Goal: Entertainment & Leisure: Browse casually

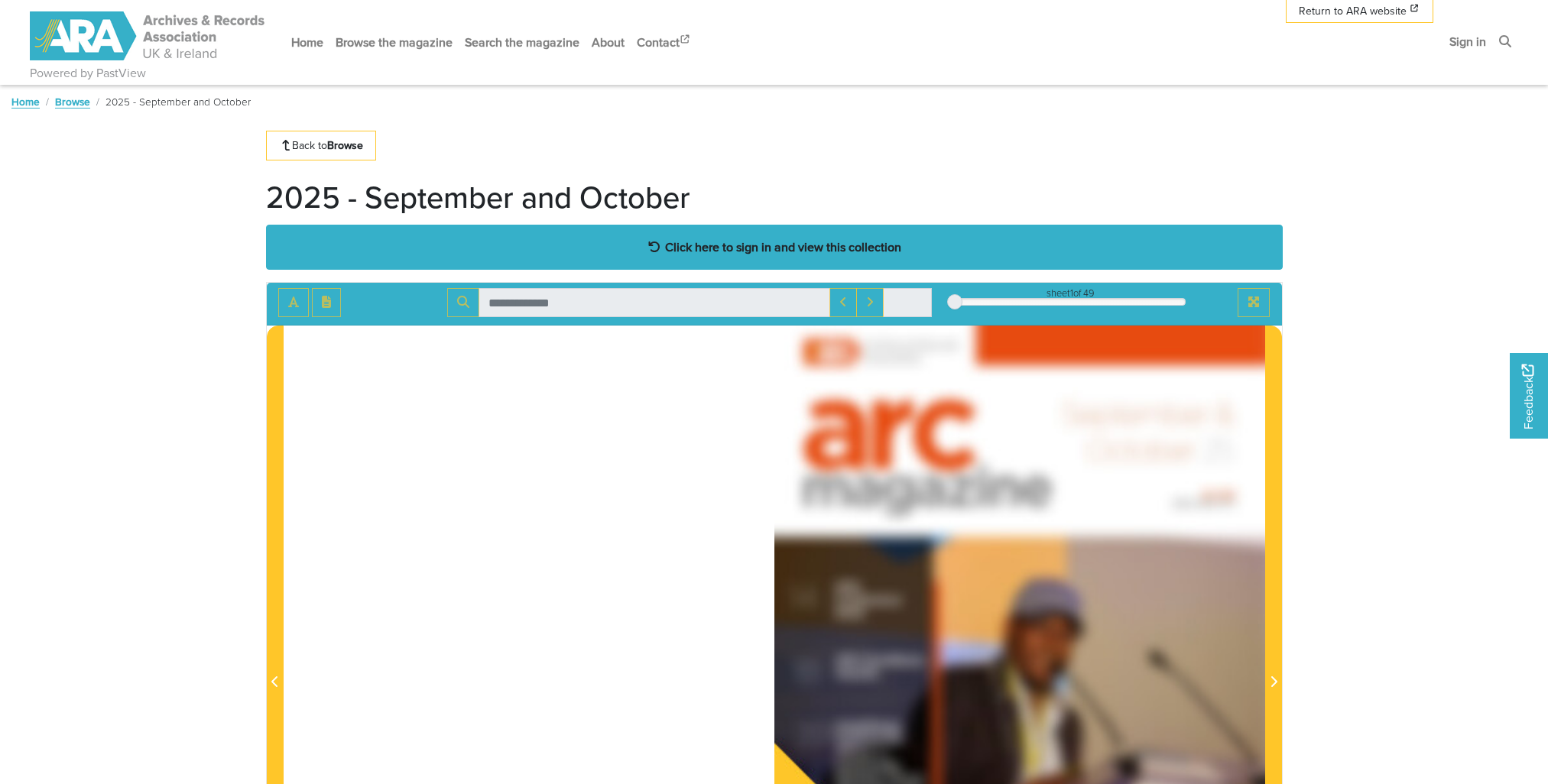
click at [774, 245] on strong "Click here to sign in and view this collection" at bounding box center [783, 247] width 236 height 17
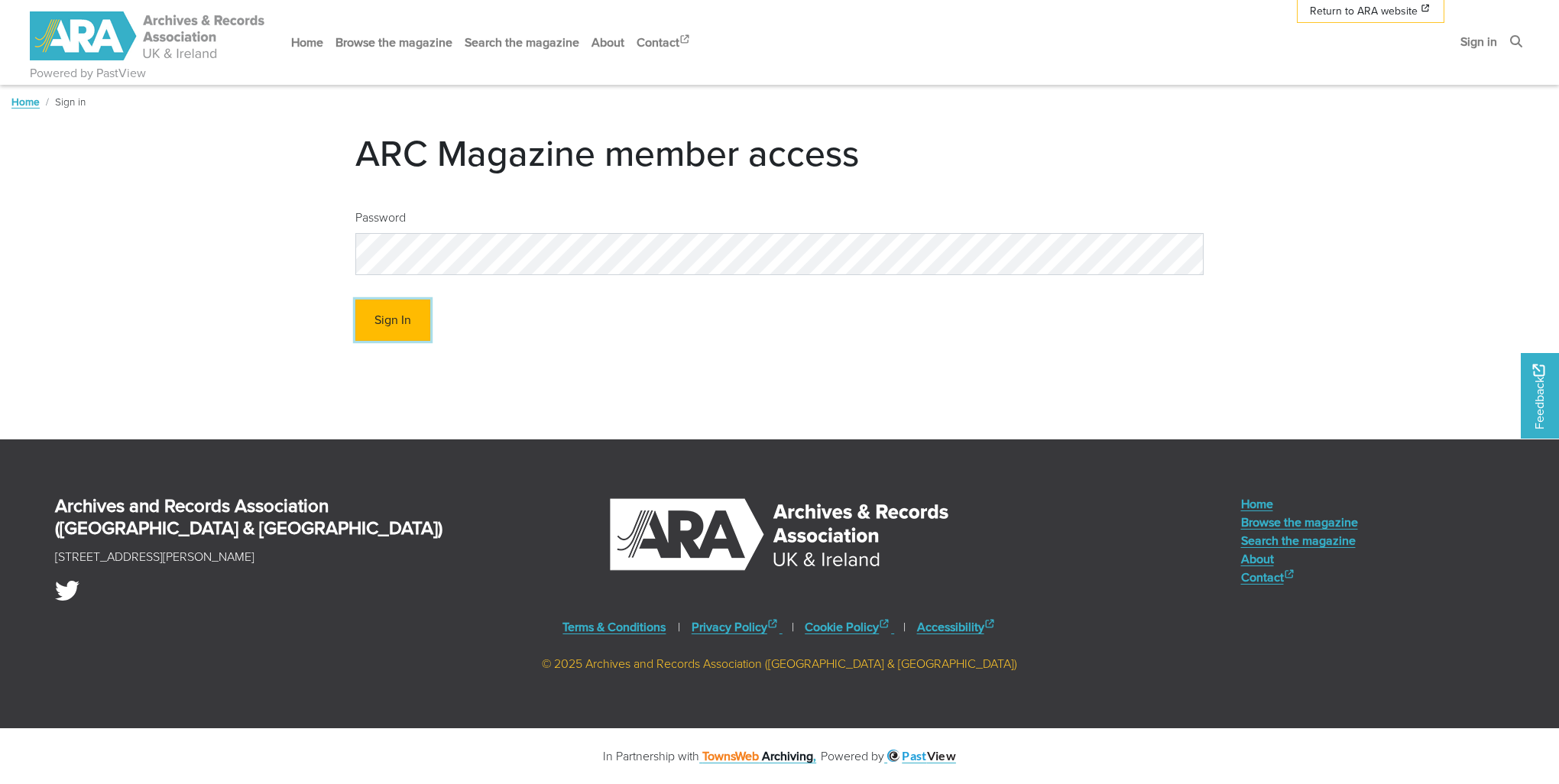
click at [389, 318] on button "Sign In" at bounding box center [393, 320] width 75 height 42
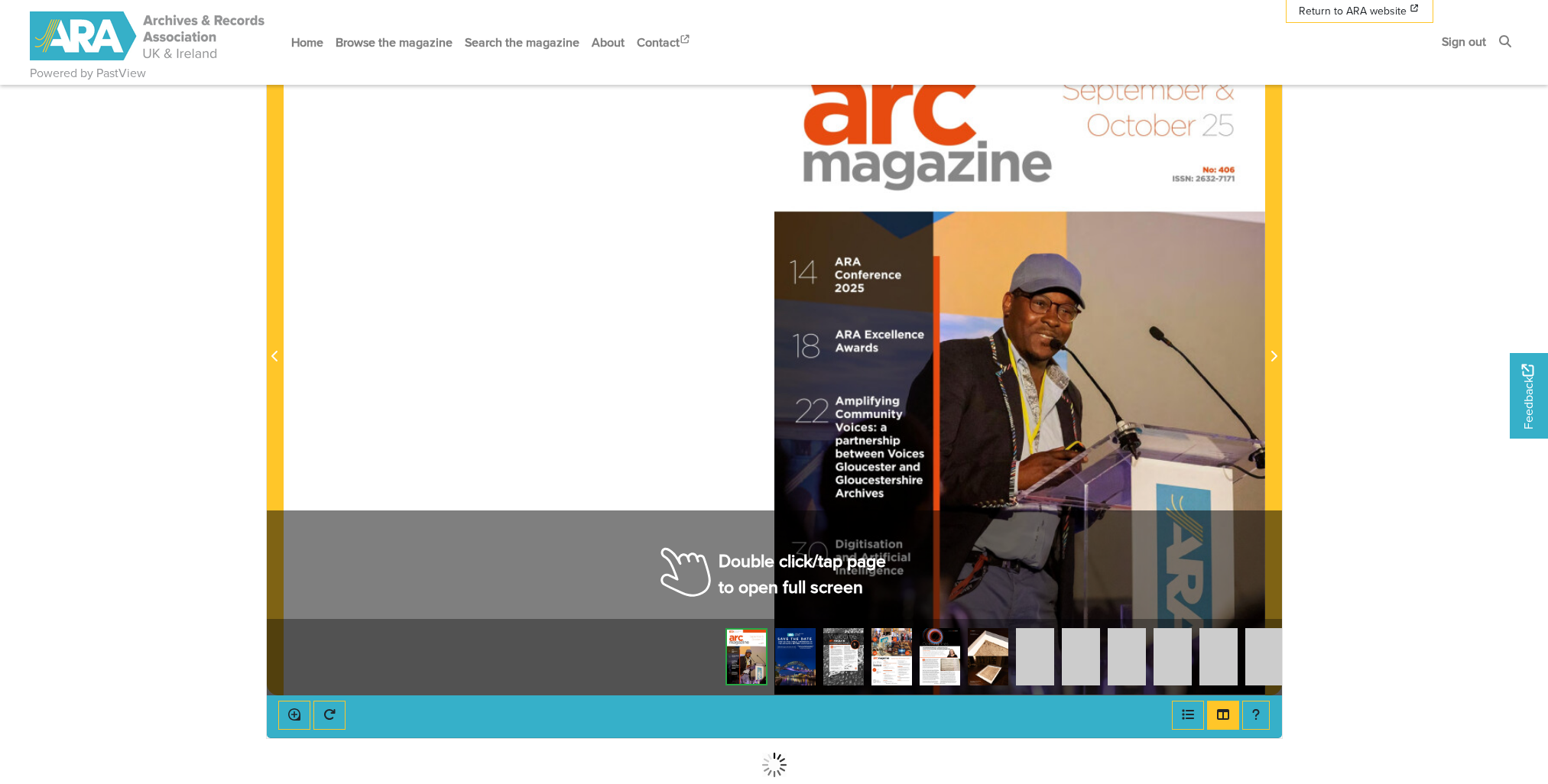
scroll to position [305, 0]
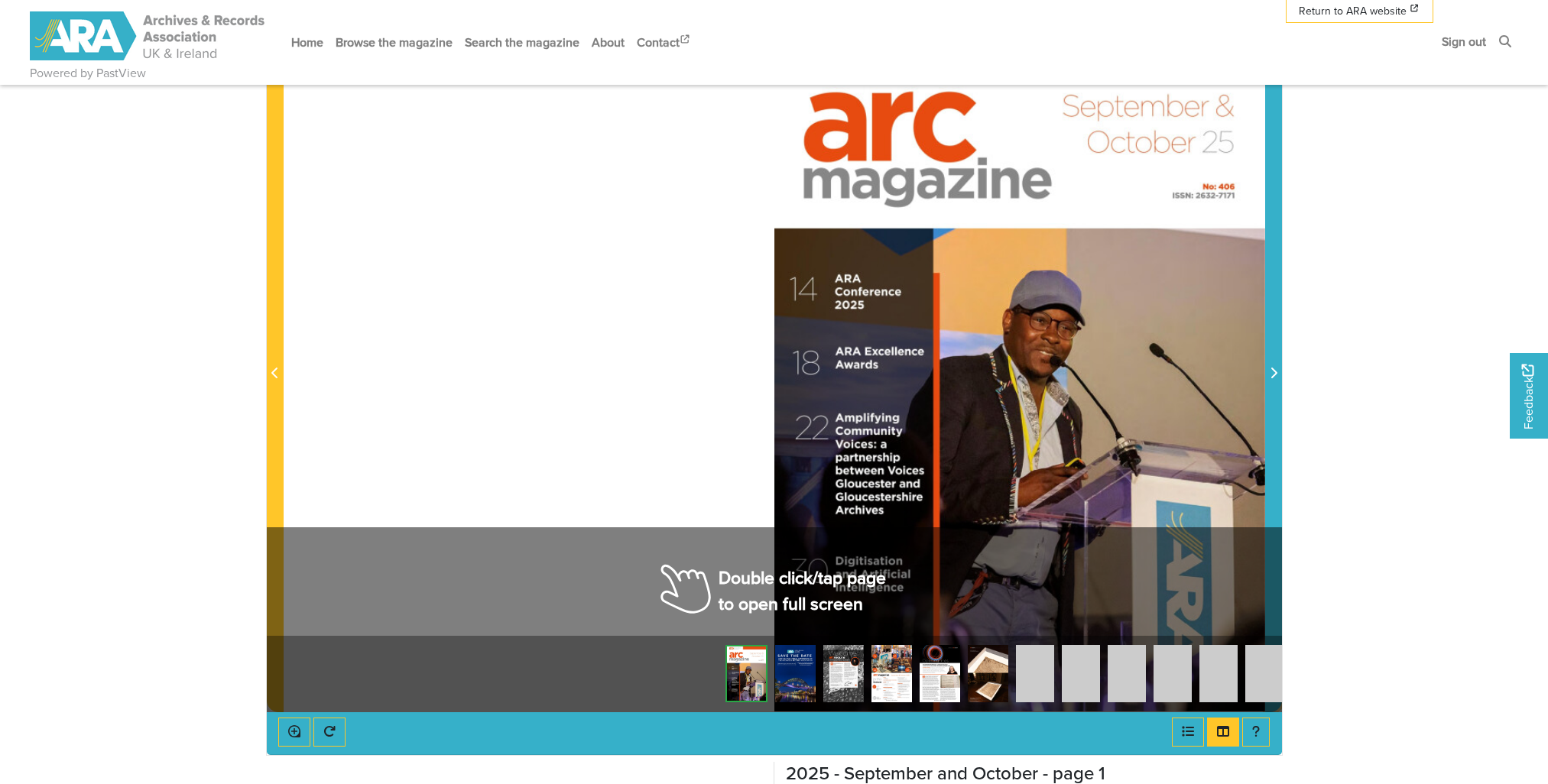
click at [1274, 377] on icon "Next Page" at bounding box center [1274, 372] width 8 height 12
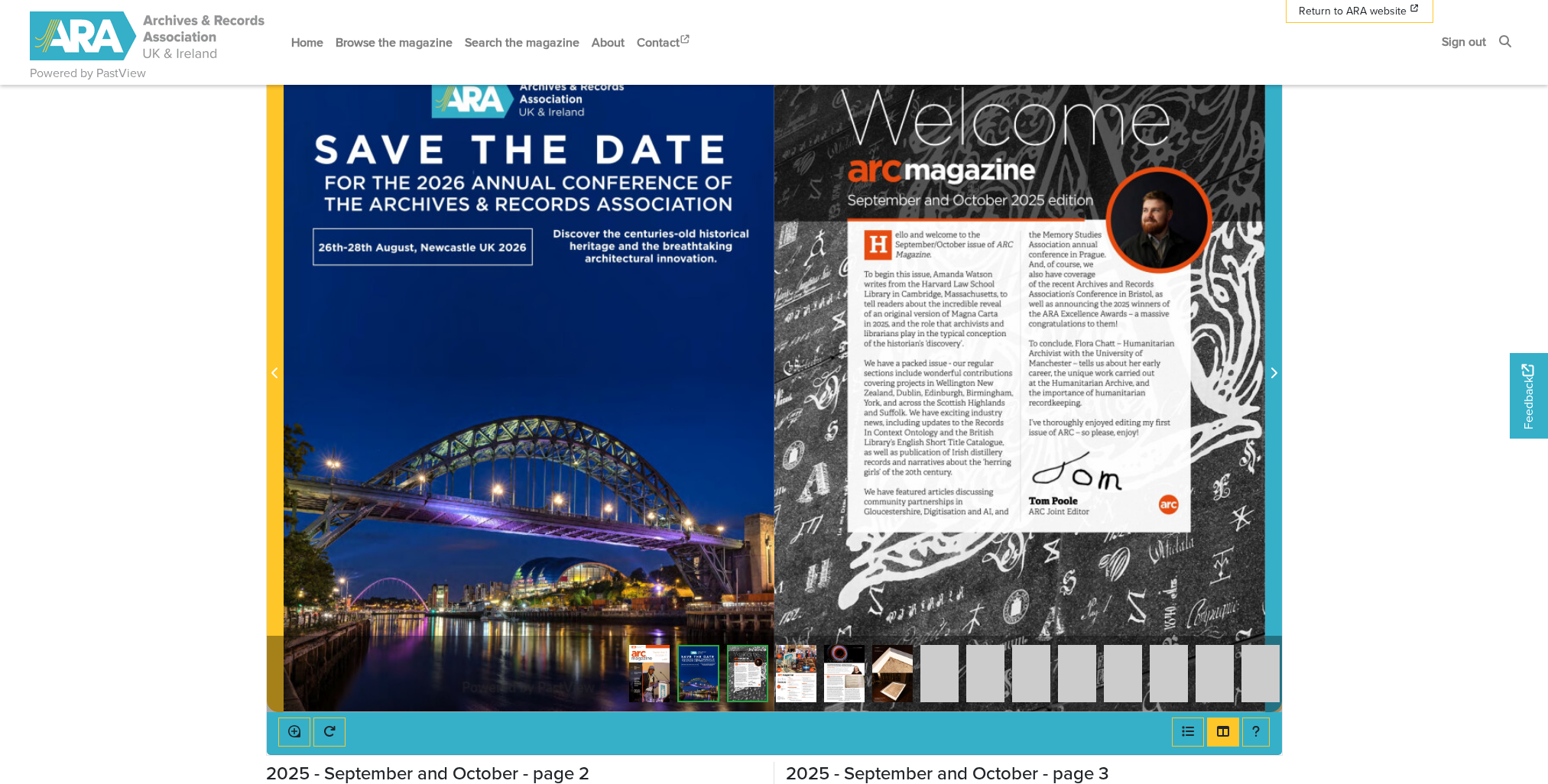
click at [1271, 372] on icon "Next Page" at bounding box center [1274, 372] width 8 height 12
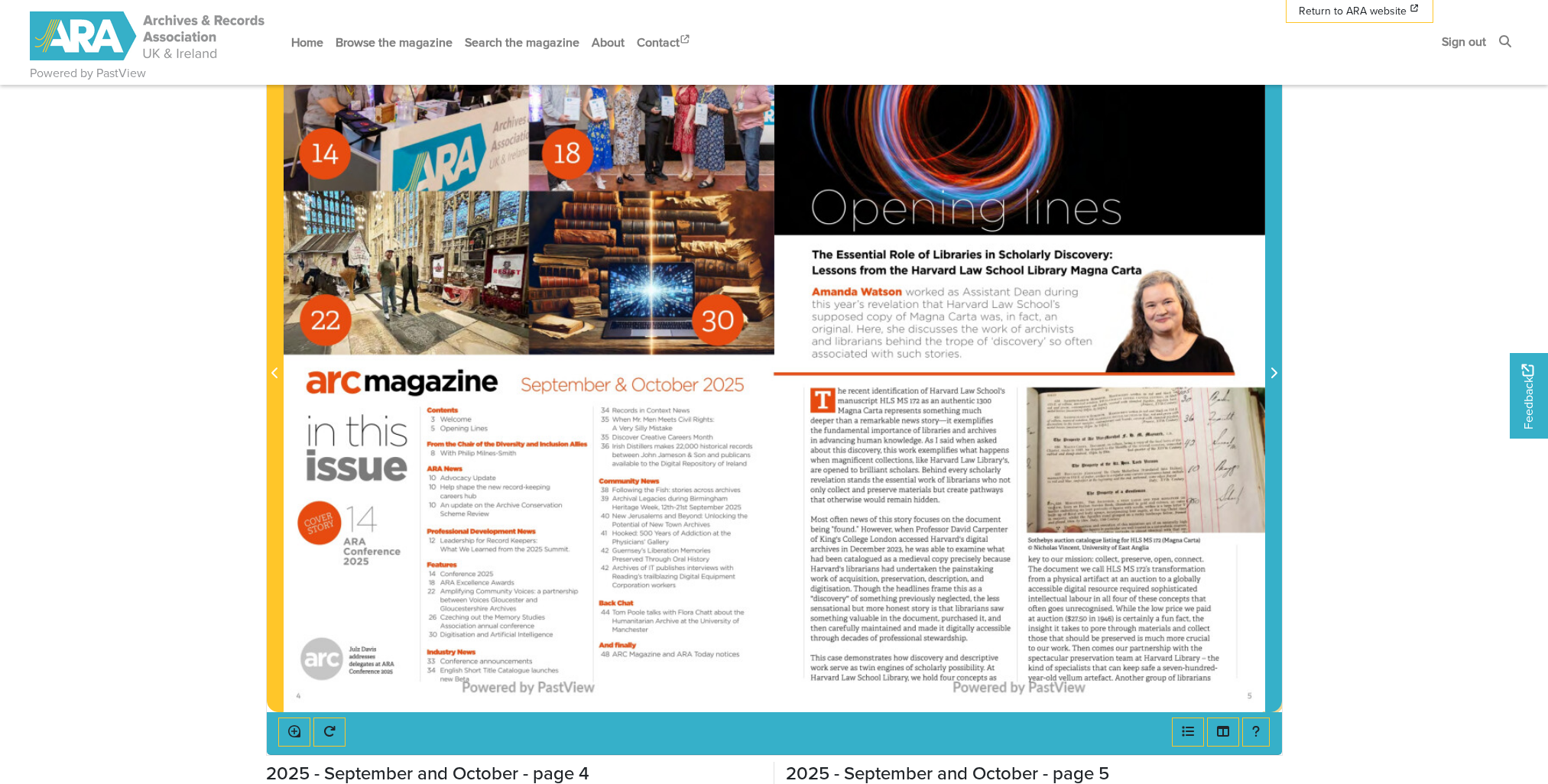
click at [1275, 374] on icon "Next Page" at bounding box center [1274, 372] width 6 height 11
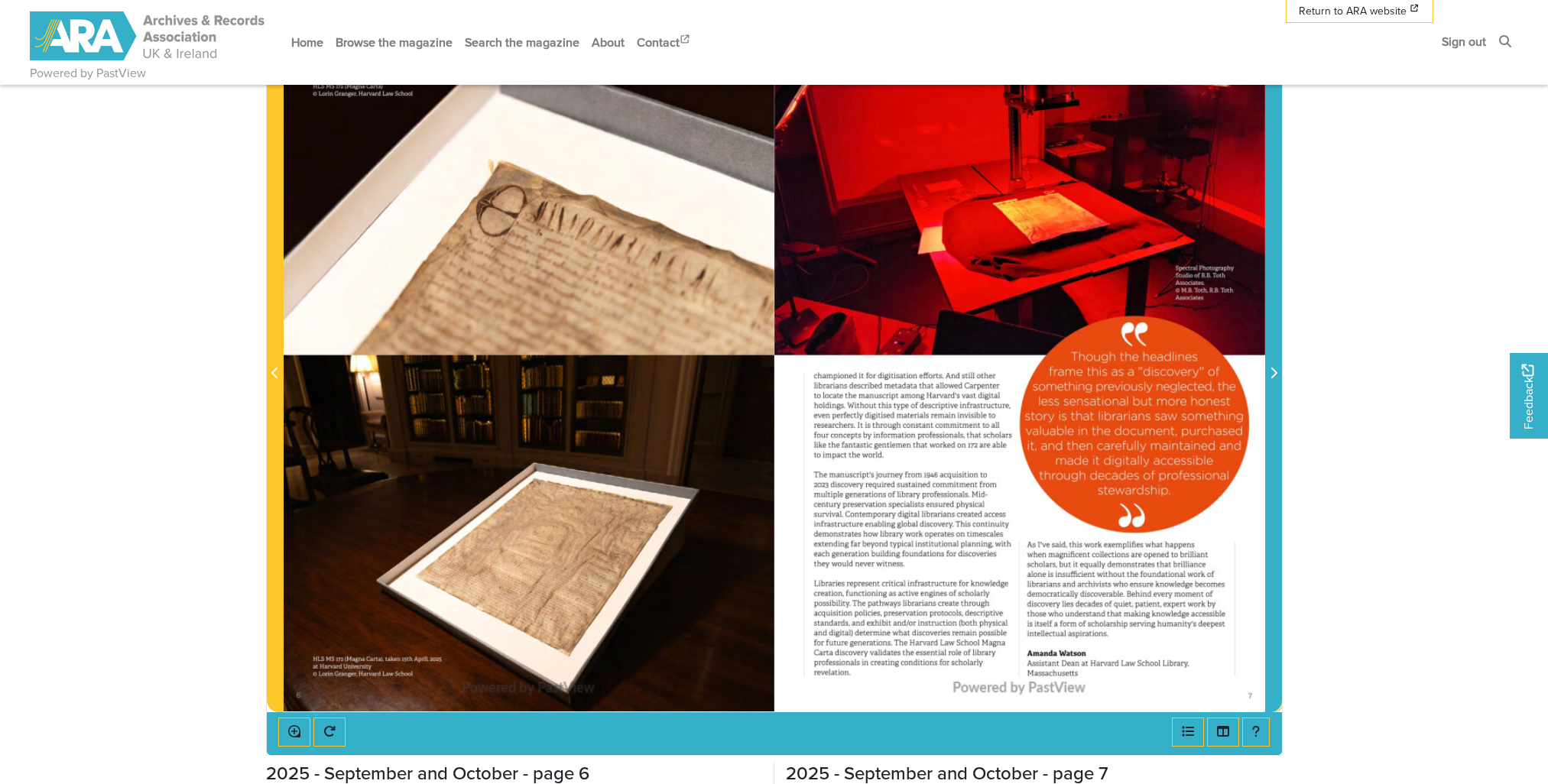
click at [1275, 374] on icon "Next Page" at bounding box center [1274, 372] width 6 height 11
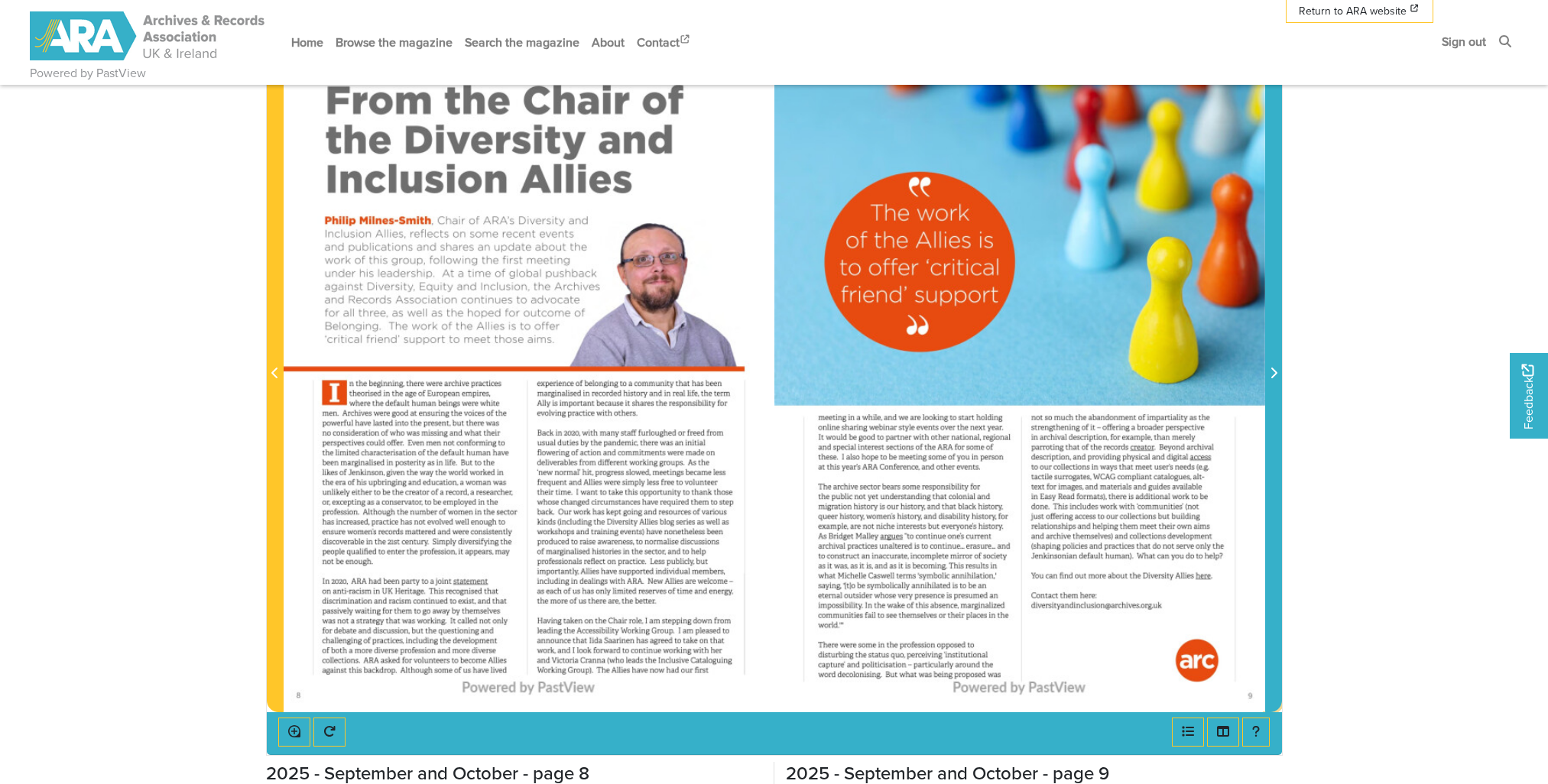
click at [1277, 374] on span "Next Page" at bounding box center [1274, 373] width 15 height 18
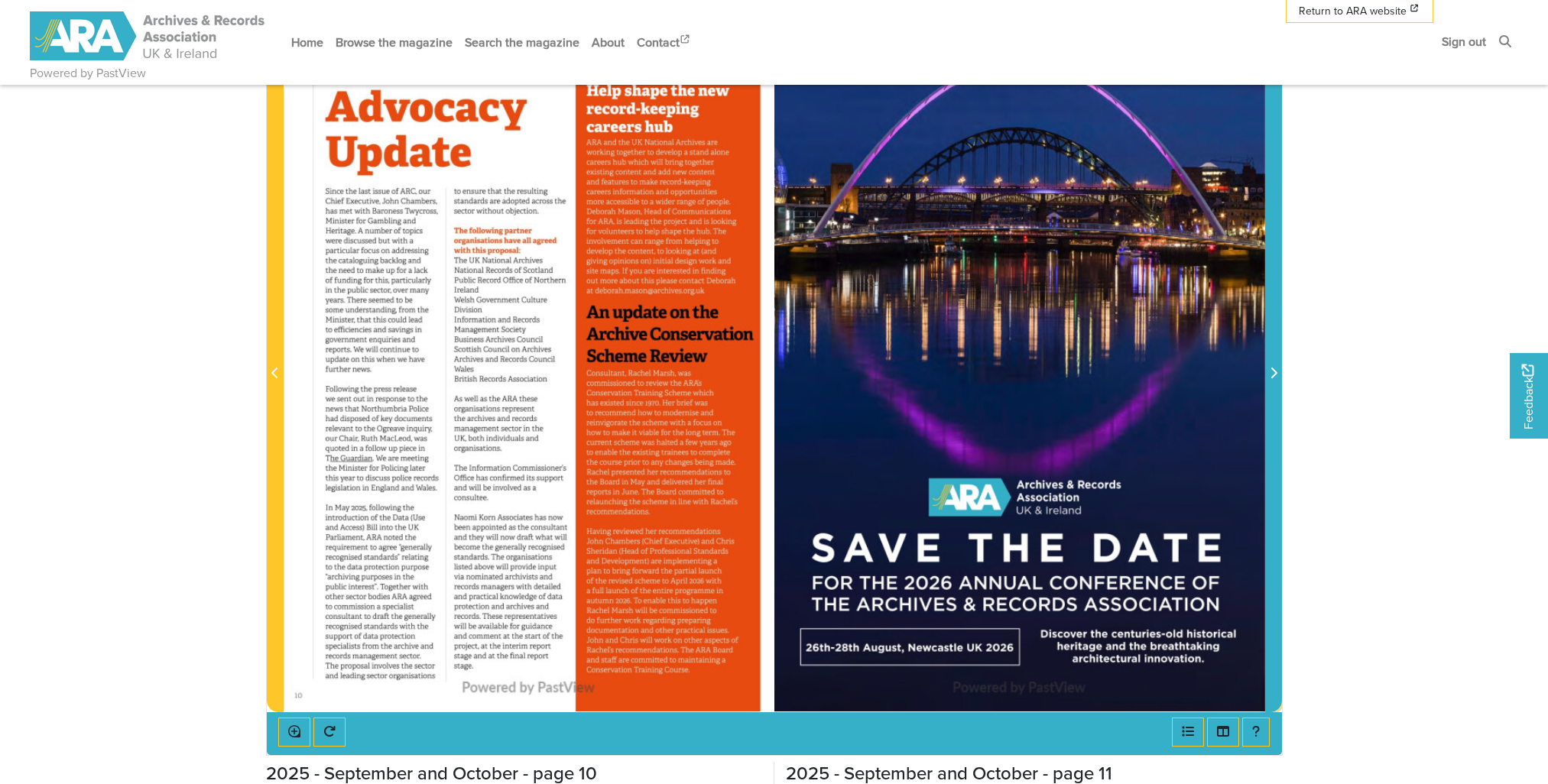
click at [1277, 374] on span "Next Page" at bounding box center [1274, 373] width 15 height 18
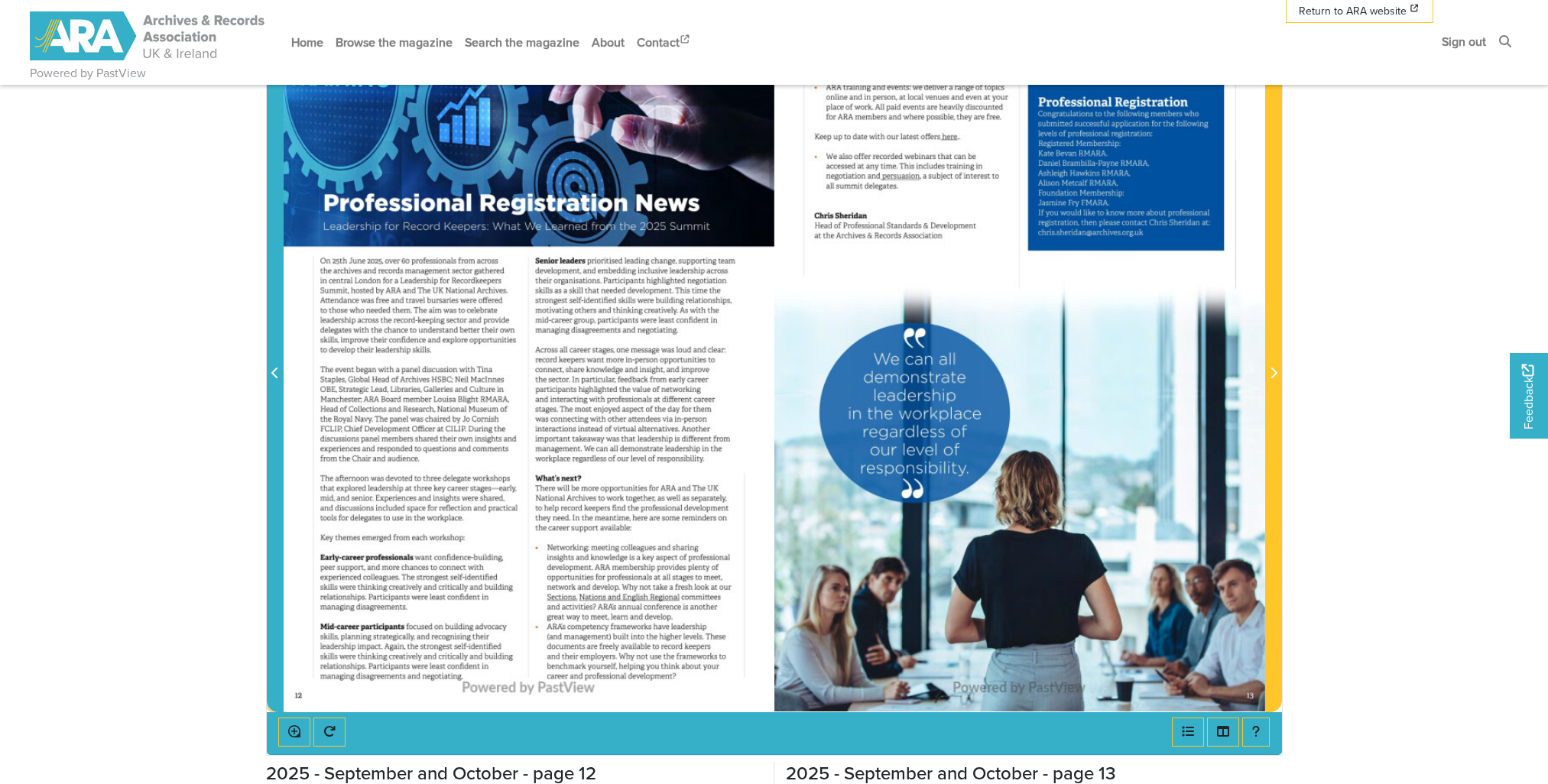
click at [276, 376] on icon "Previous Page" at bounding box center [275, 372] width 8 height 12
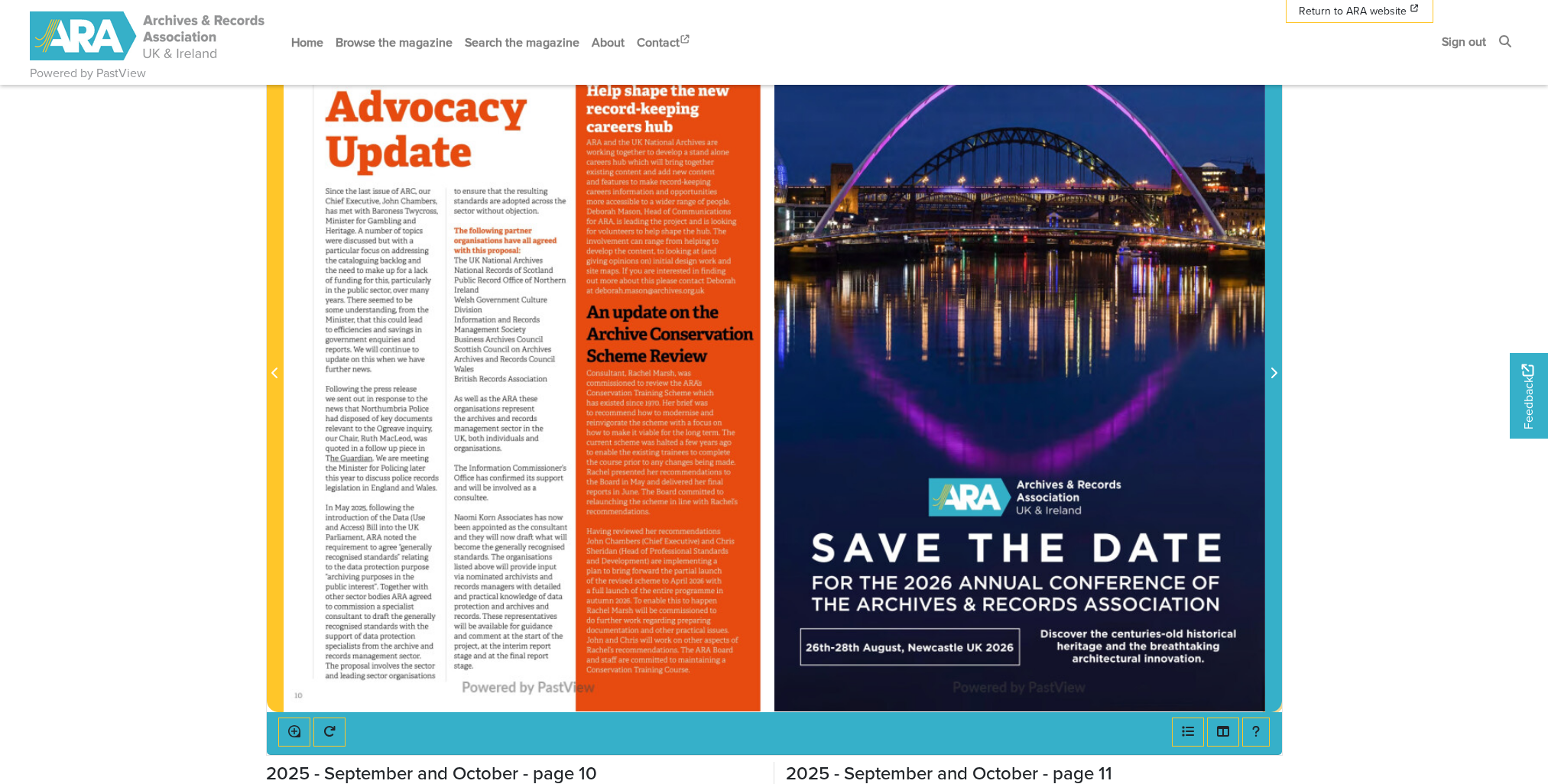
click at [1274, 369] on icon "Next Page" at bounding box center [1274, 372] width 6 height 11
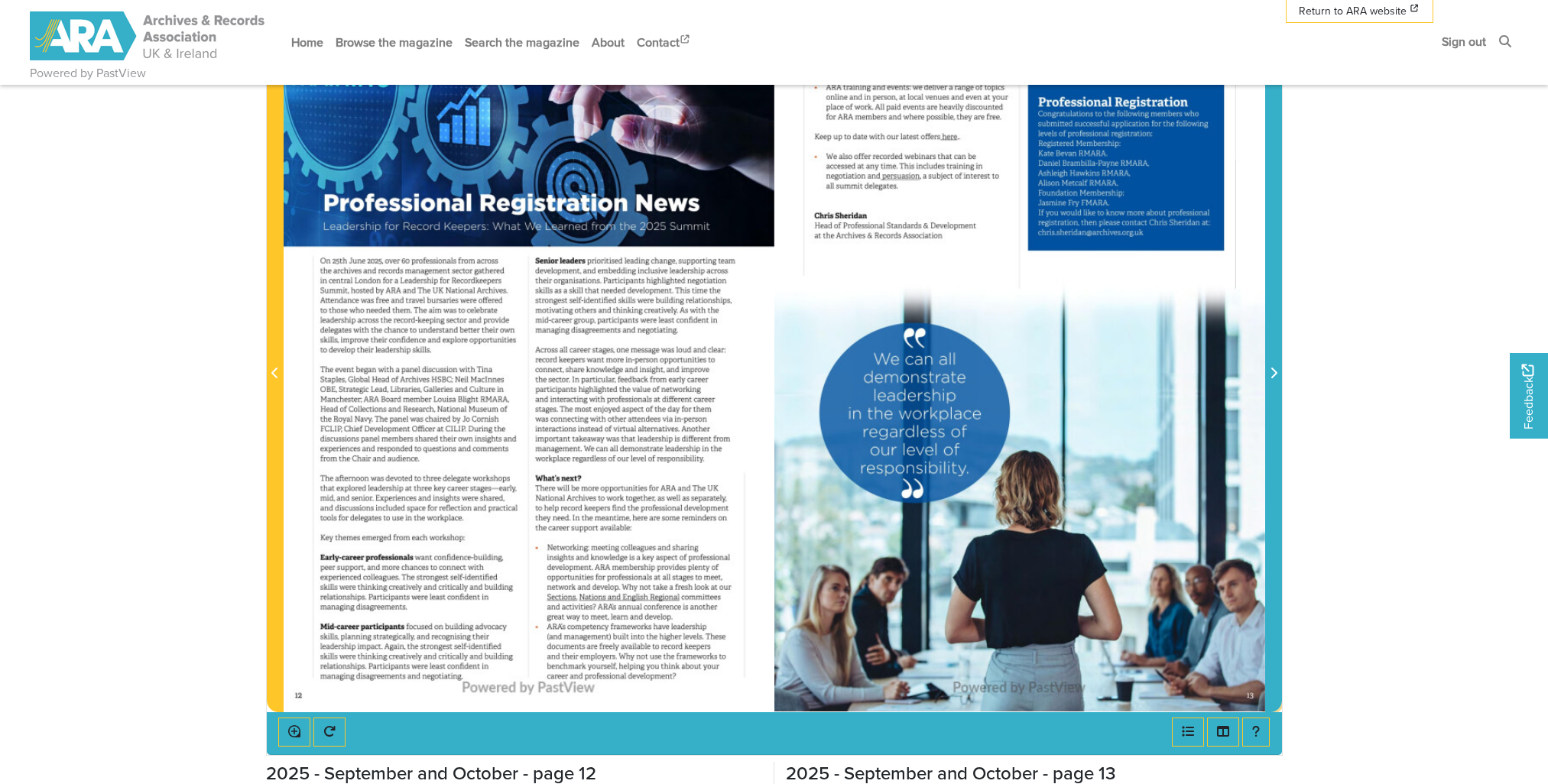
click at [1274, 369] on icon "Next Page" at bounding box center [1274, 372] width 6 height 11
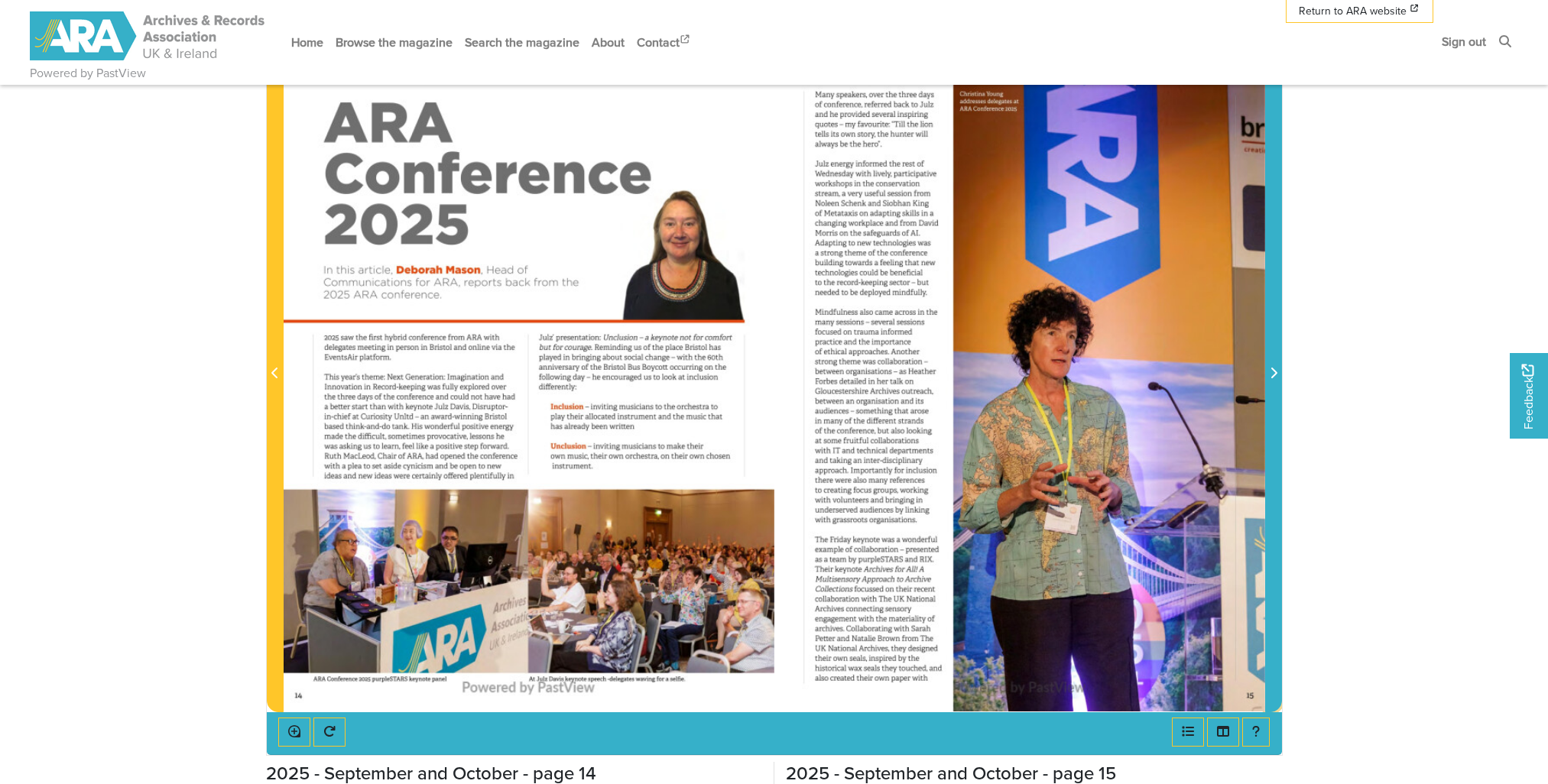
click at [1274, 369] on icon "Next Page" at bounding box center [1274, 372] width 6 height 11
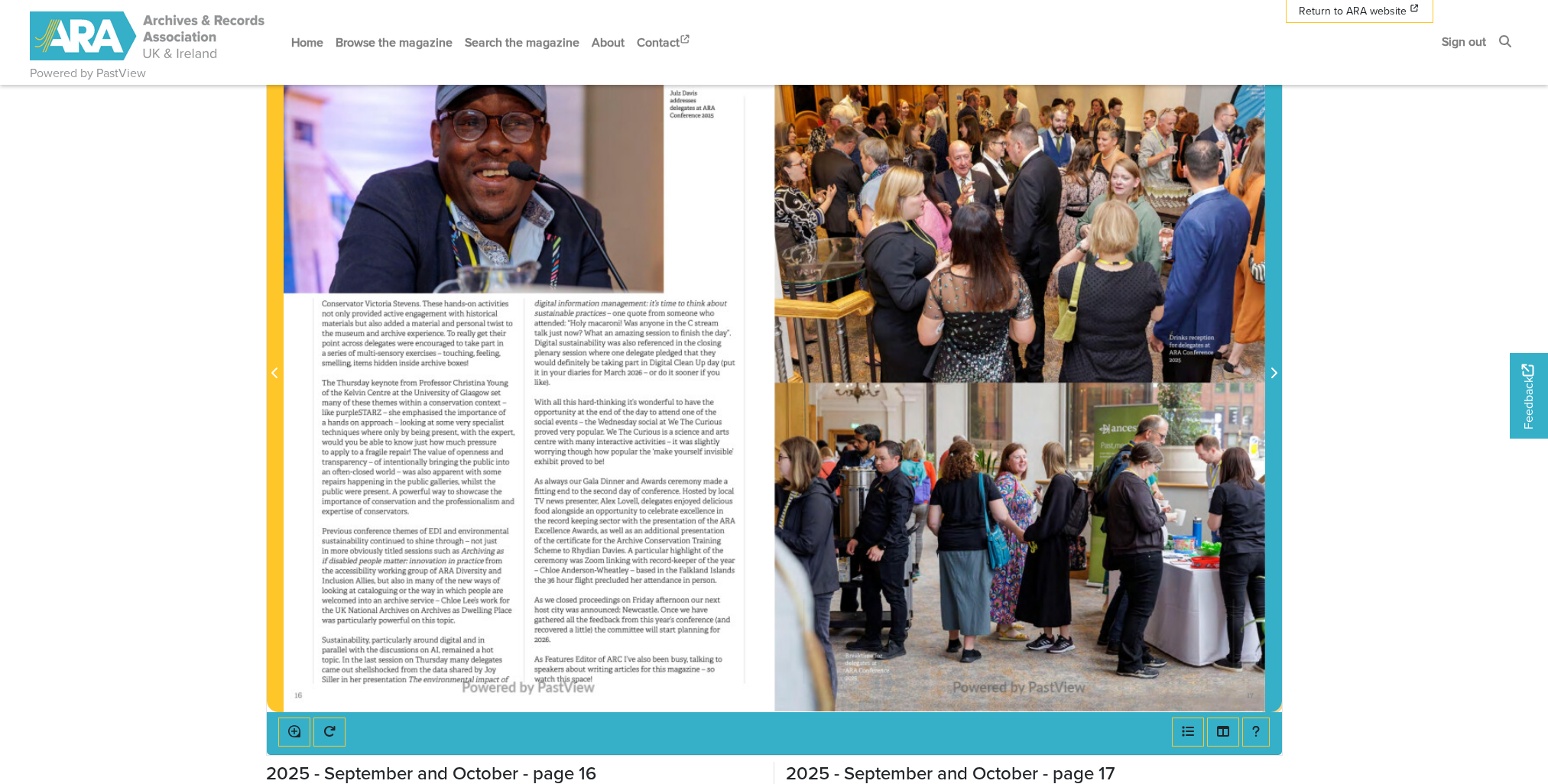
click at [1274, 369] on icon "Next Page" at bounding box center [1274, 372] width 6 height 11
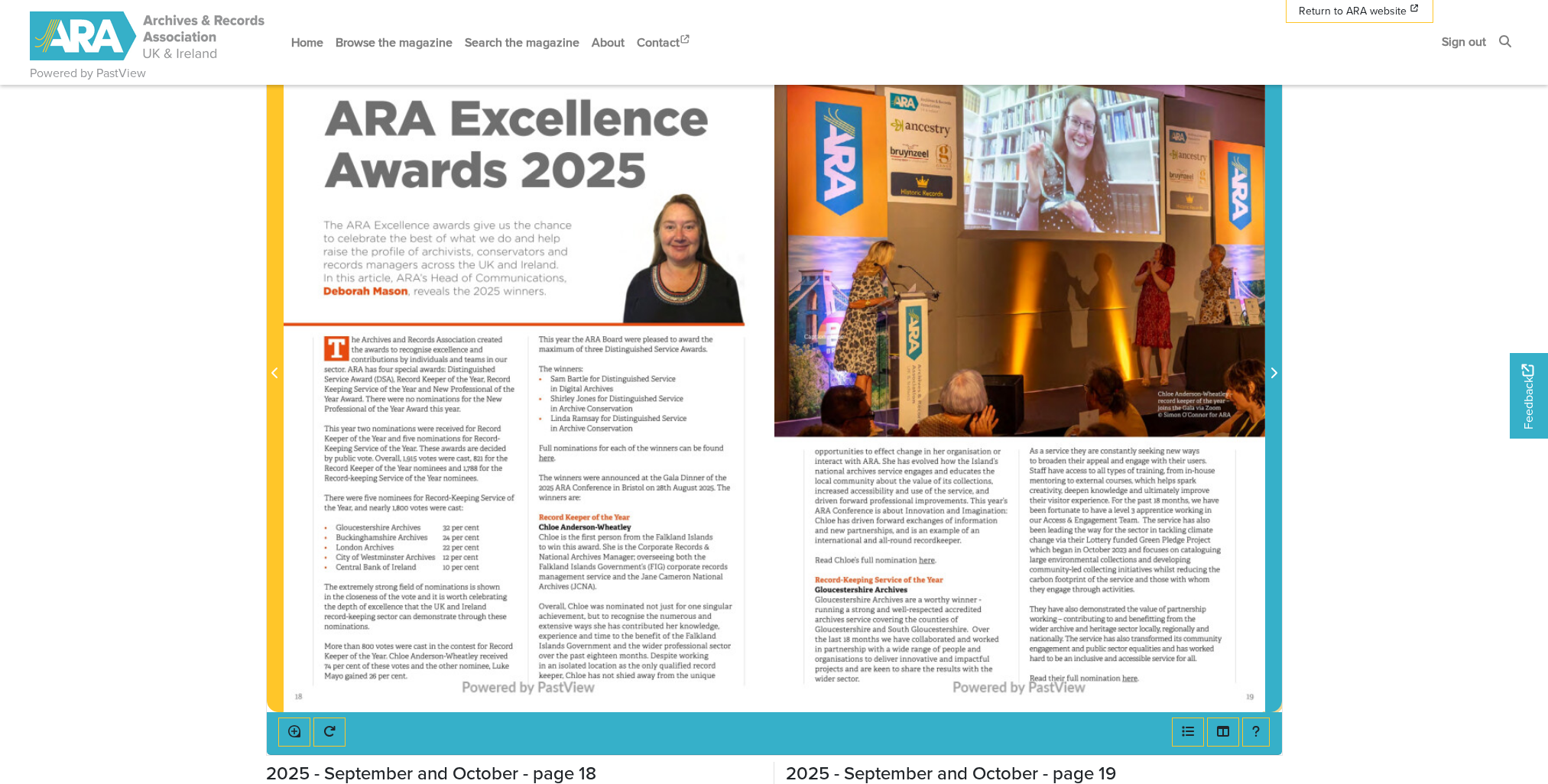
click at [1274, 369] on icon "Next Page" at bounding box center [1274, 372] width 6 height 11
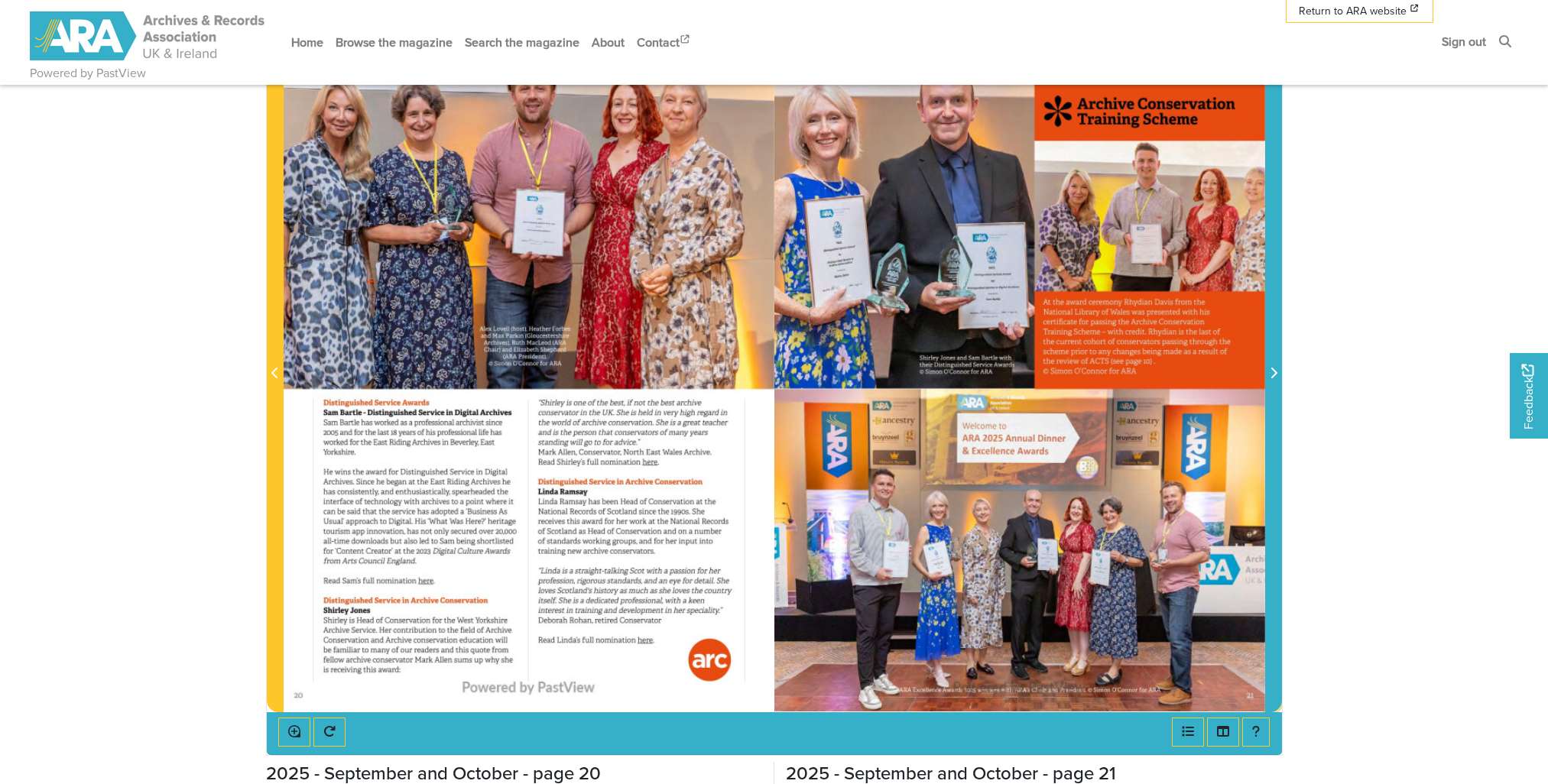
click at [1274, 369] on icon "Next Page" at bounding box center [1274, 372] width 6 height 11
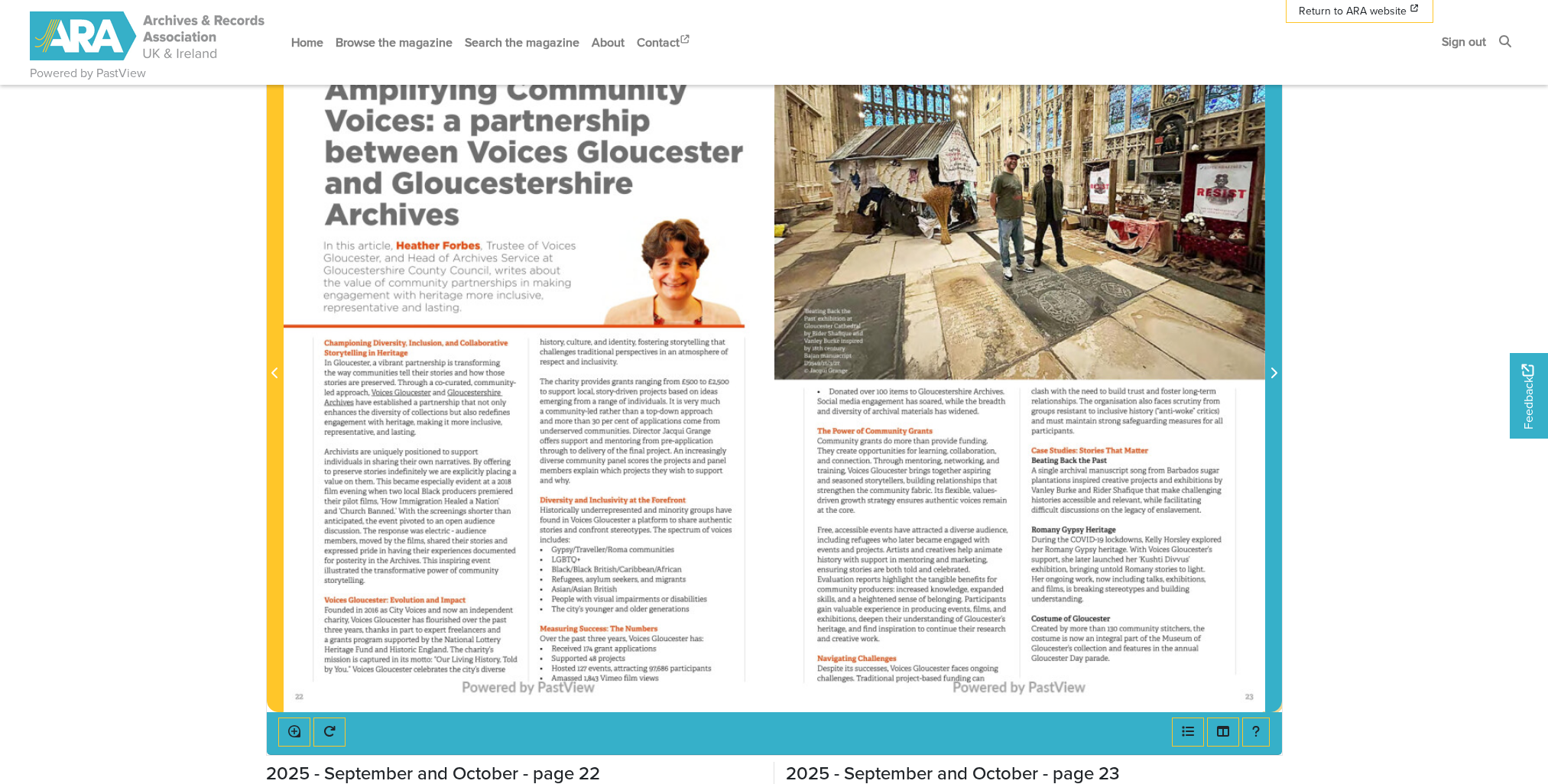
click at [1274, 369] on icon "Next Page" at bounding box center [1274, 372] width 6 height 11
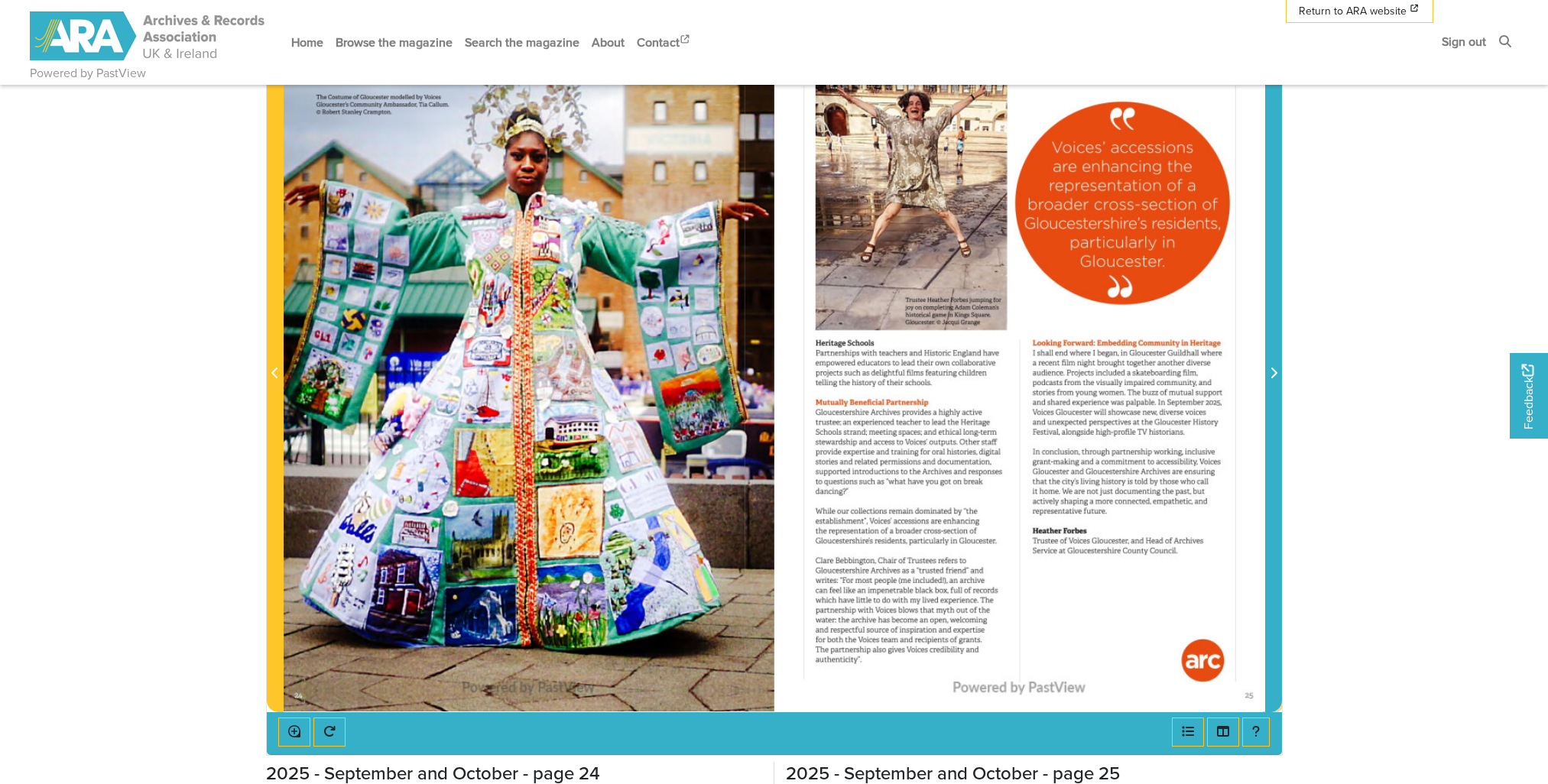
click at [1274, 369] on icon "Next Page" at bounding box center [1274, 372] width 6 height 11
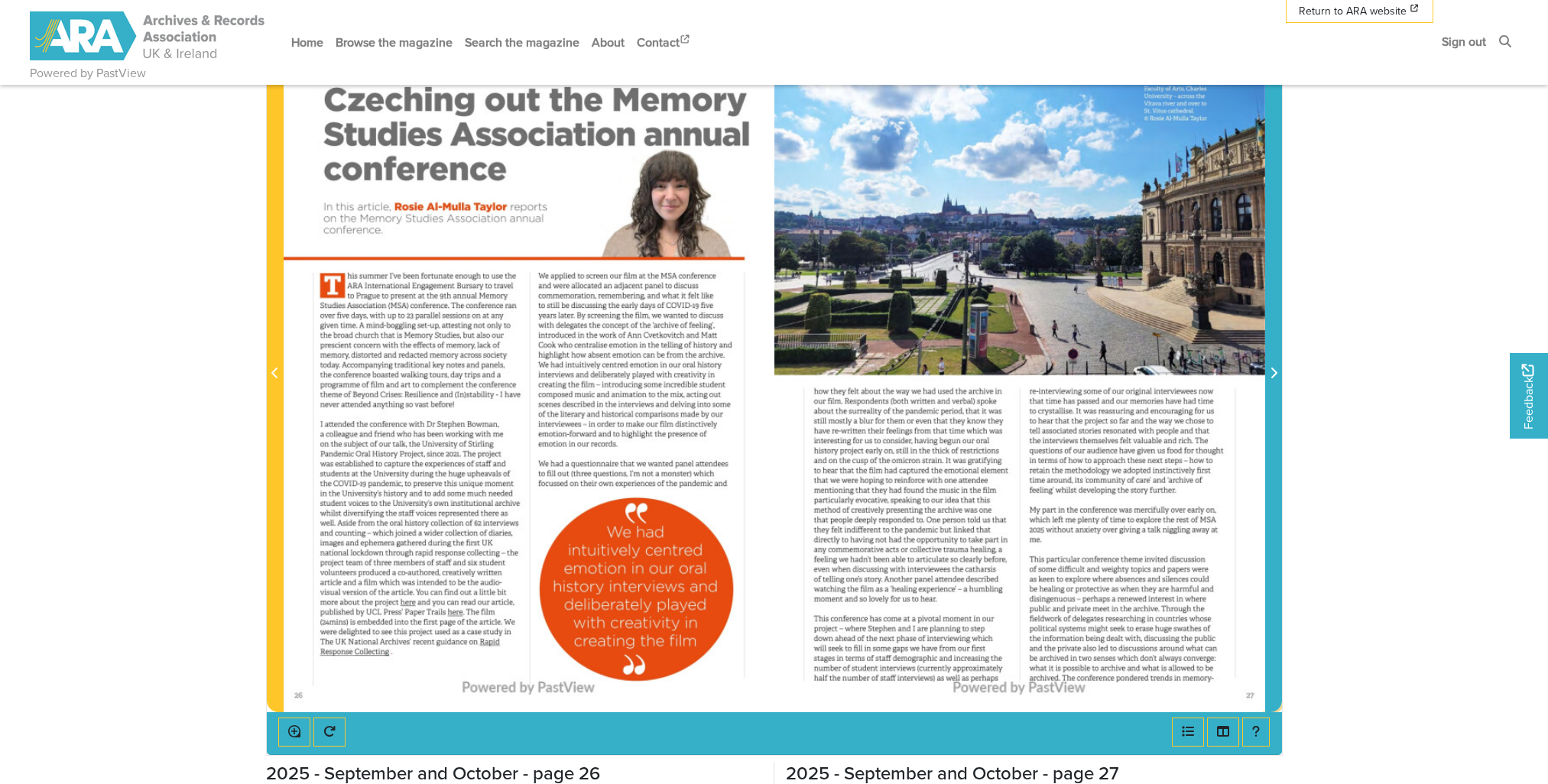
click at [1274, 369] on icon "Next Page" at bounding box center [1274, 372] width 6 height 11
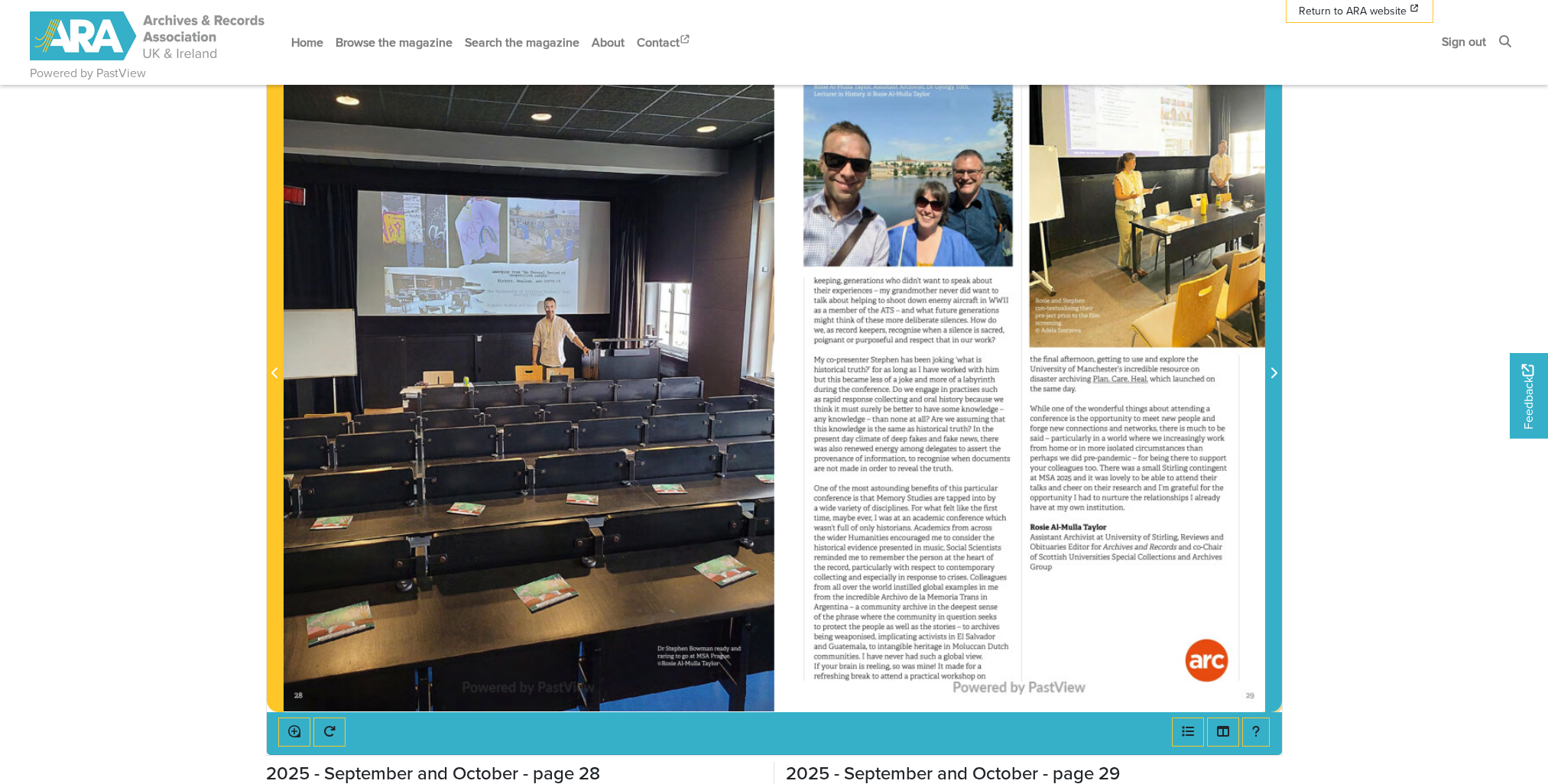
click at [1274, 369] on icon "Next Page" at bounding box center [1274, 372] width 6 height 11
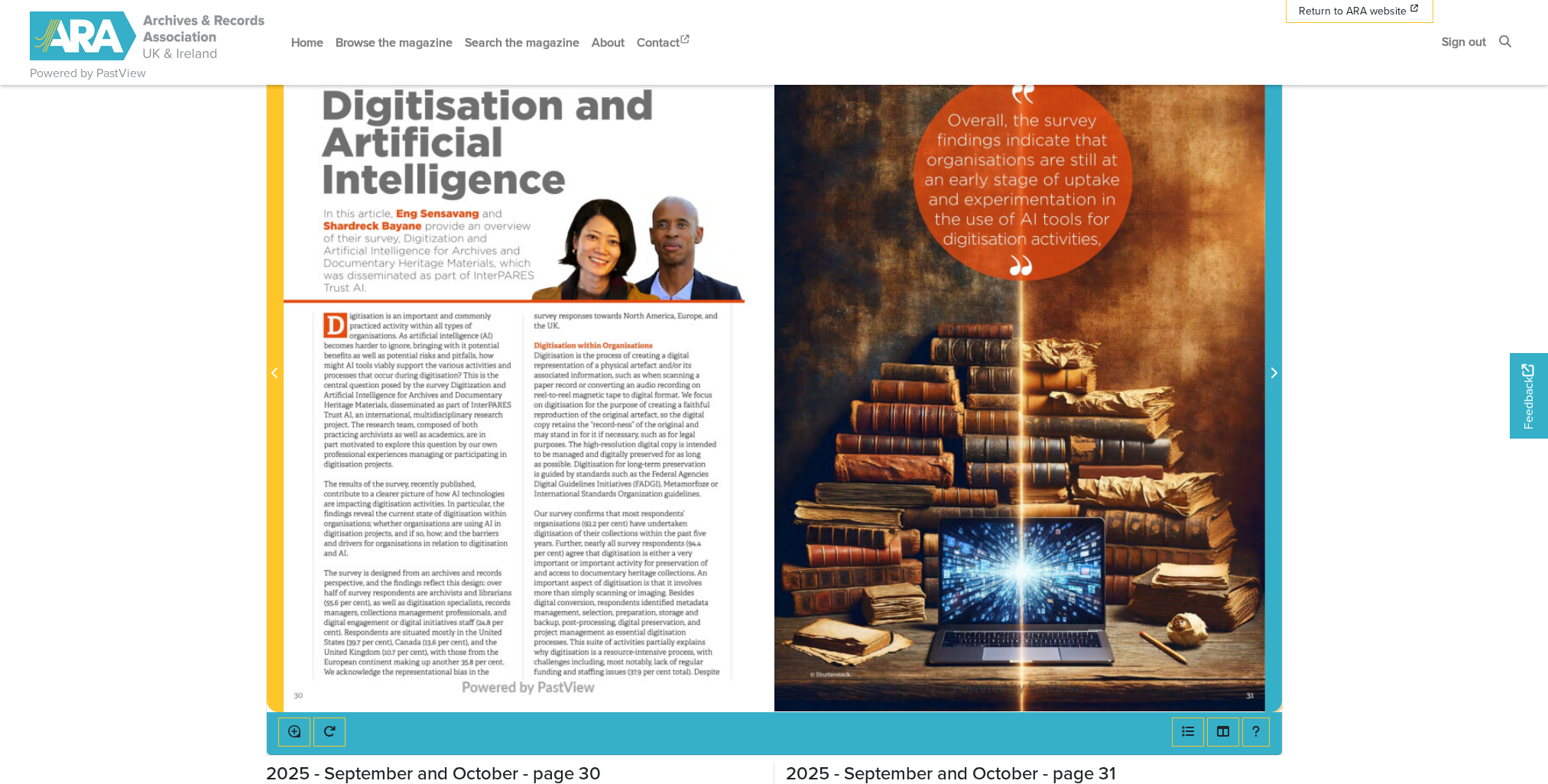
click at [1274, 369] on icon "Next Page" at bounding box center [1274, 372] width 6 height 11
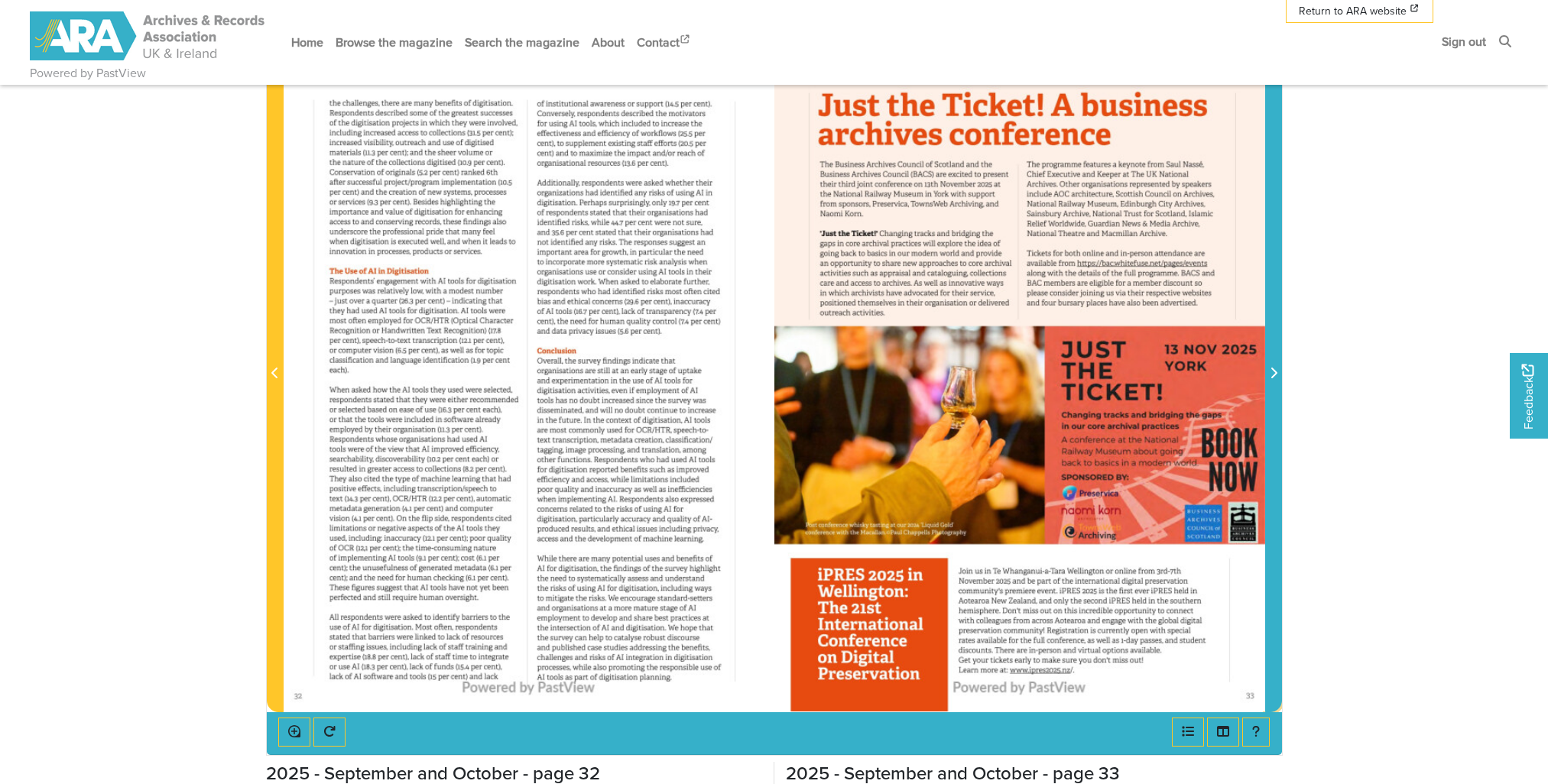
click at [1274, 369] on icon "Next Page" at bounding box center [1274, 372] width 6 height 11
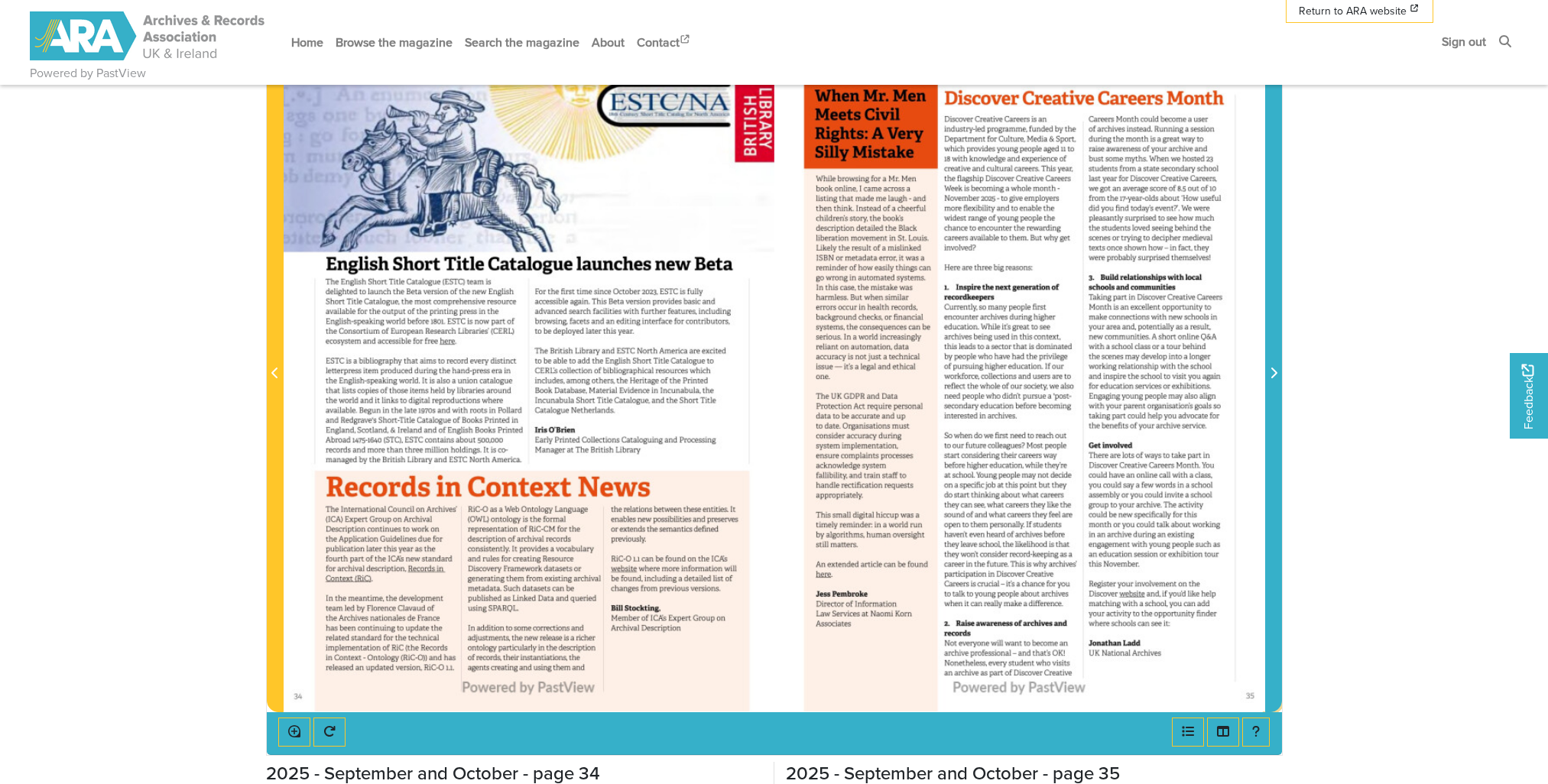
click at [1278, 376] on span "Next Page" at bounding box center [1274, 373] width 15 height 18
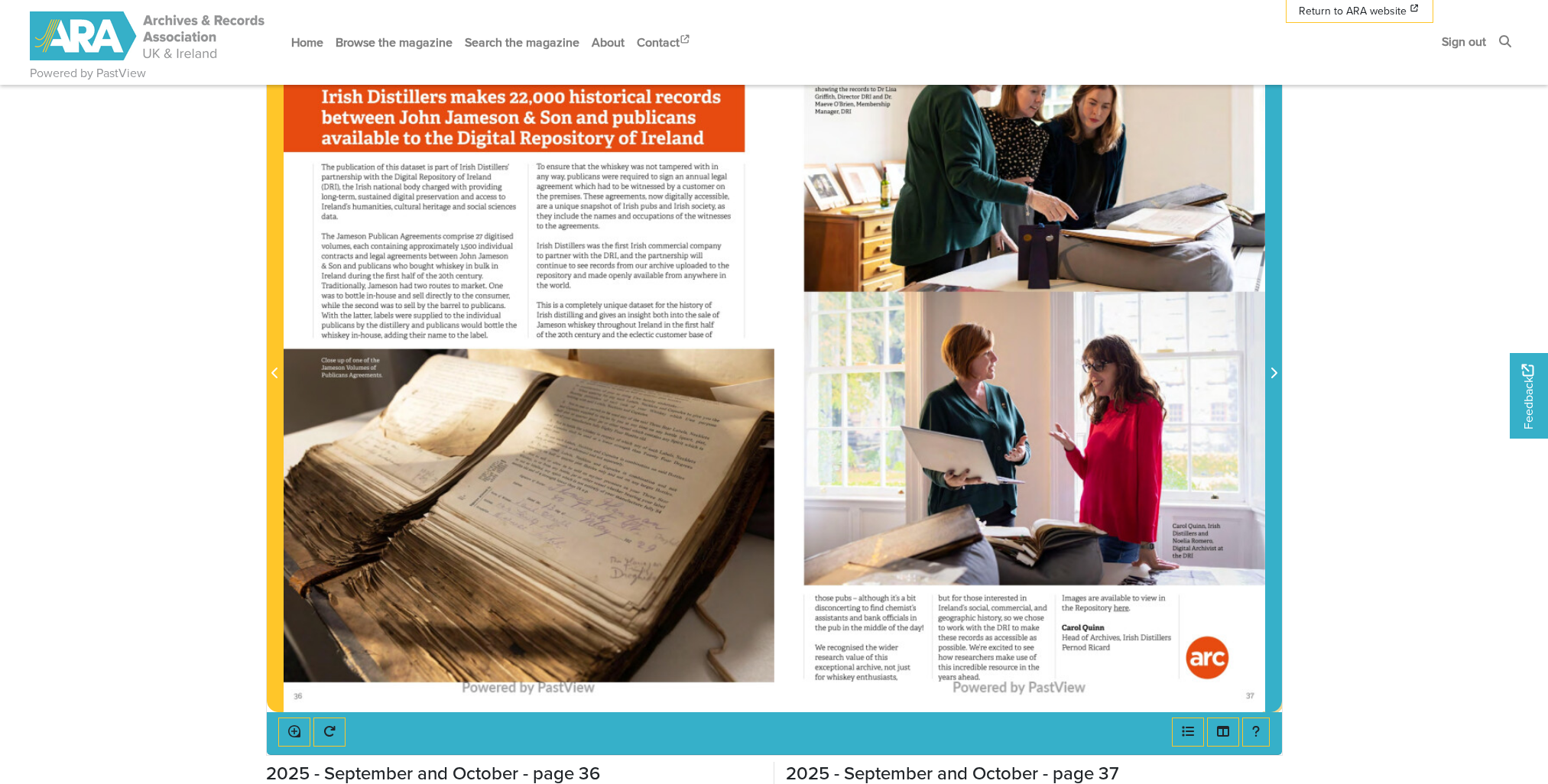
click at [1270, 370] on icon "Next Page" at bounding box center [1274, 372] width 8 height 12
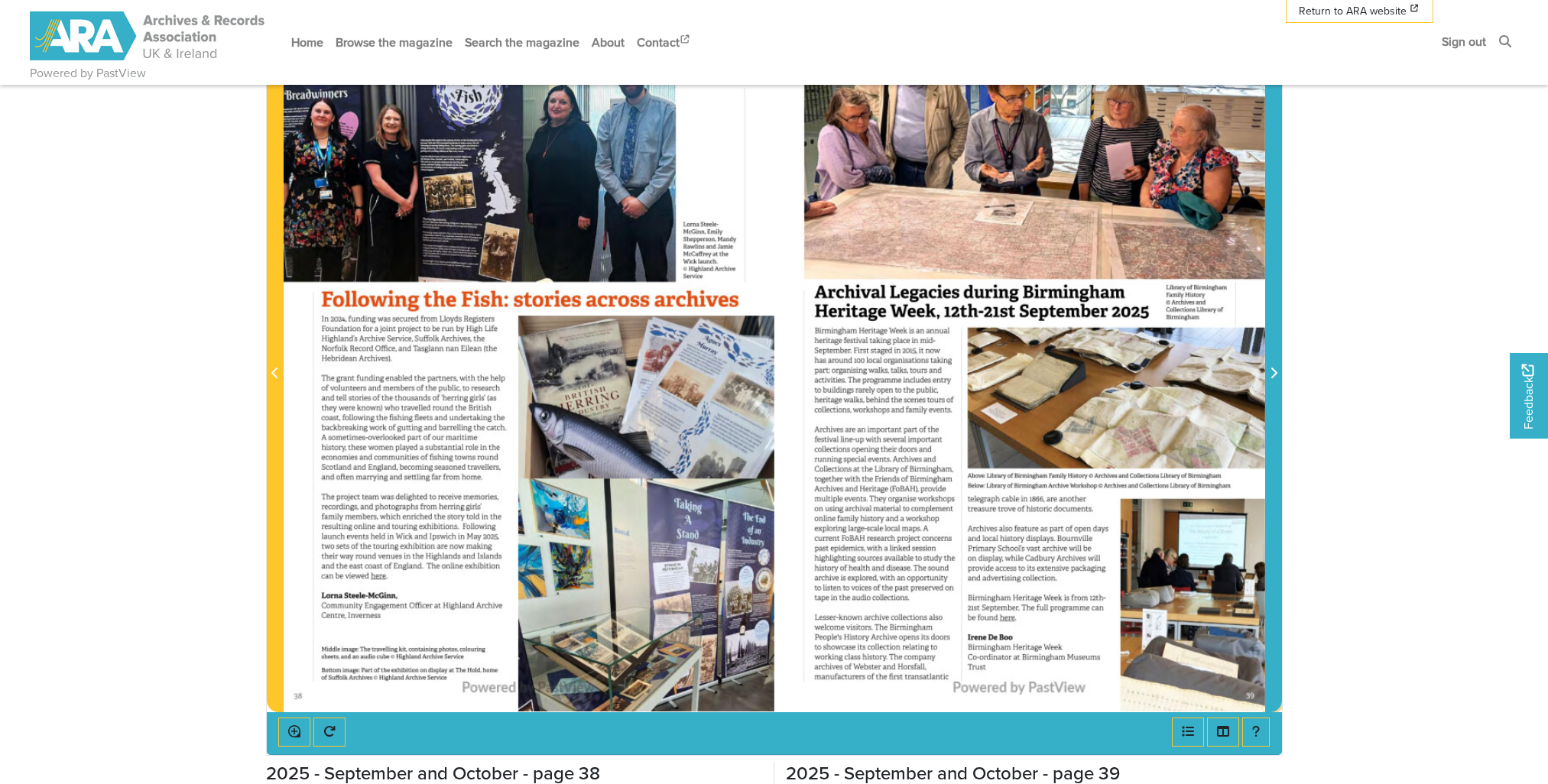
click at [1272, 369] on icon "Next Page" at bounding box center [1274, 372] width 6 height 11
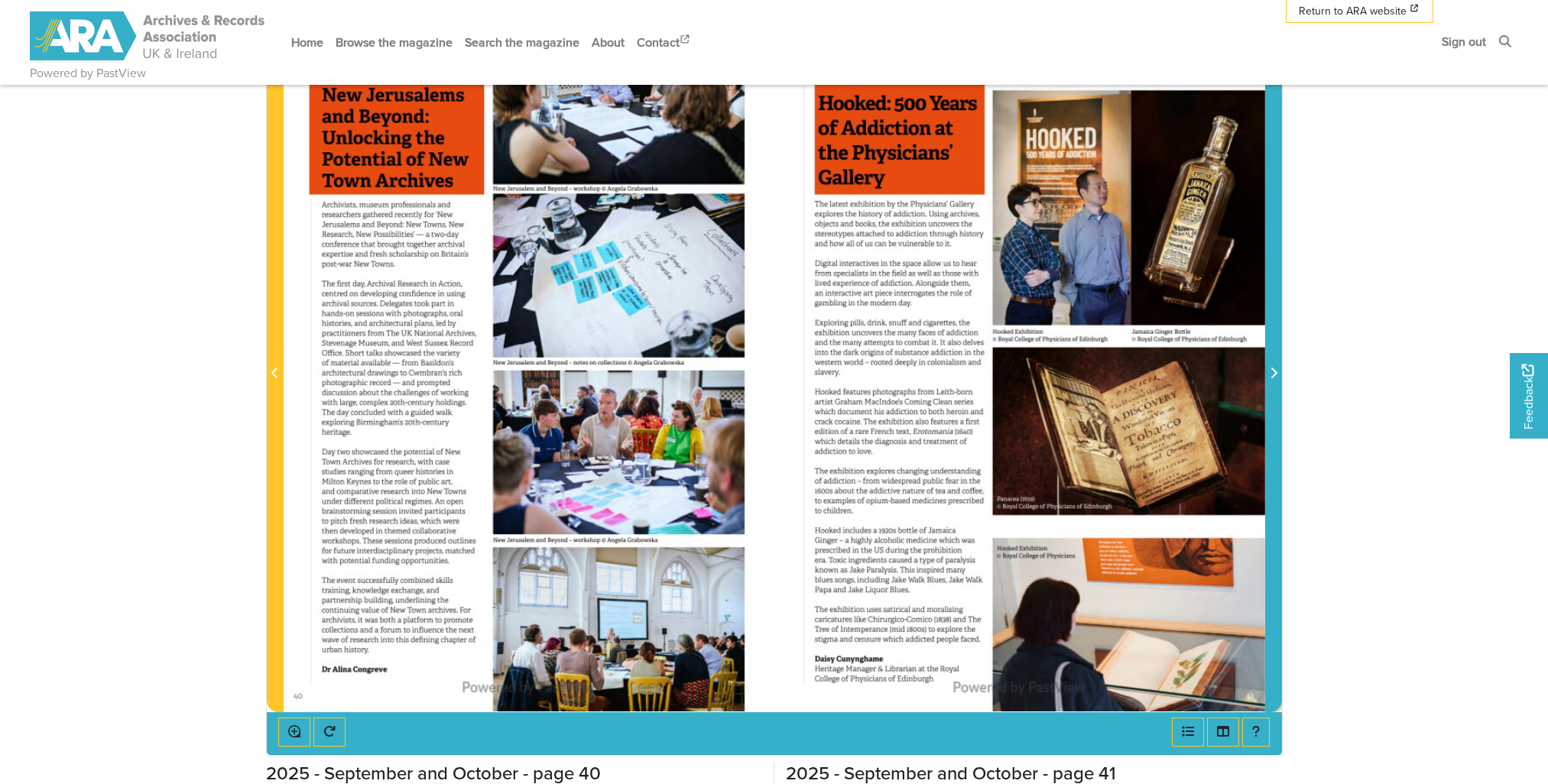
click at [1272, 369] on icon "Next Page" at bounding box center [1274, 372] width 6 height 11
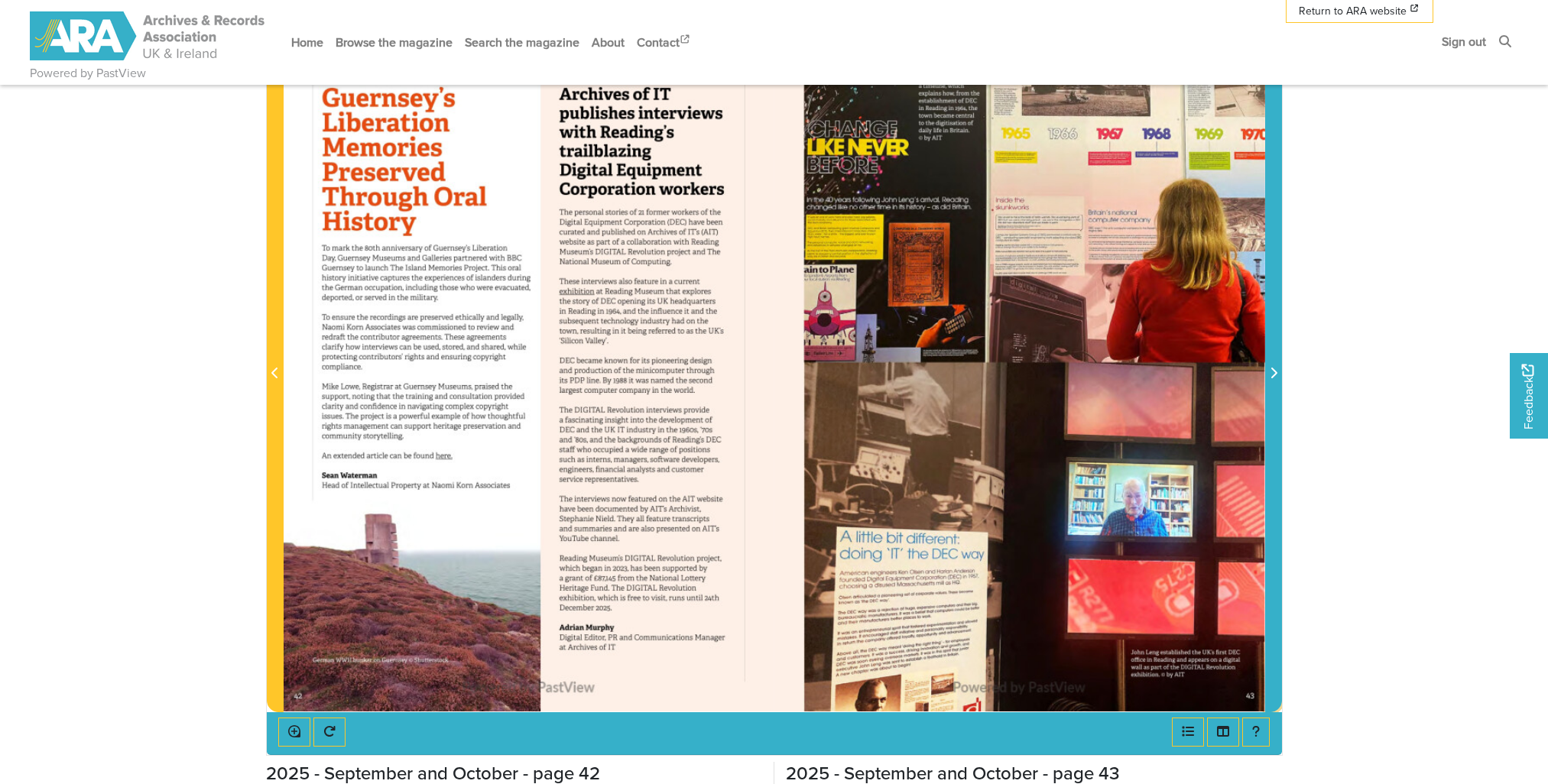
click at [1272, 369] on icon "Next Page" at bounding box center [1274, 372] width 6 height 11
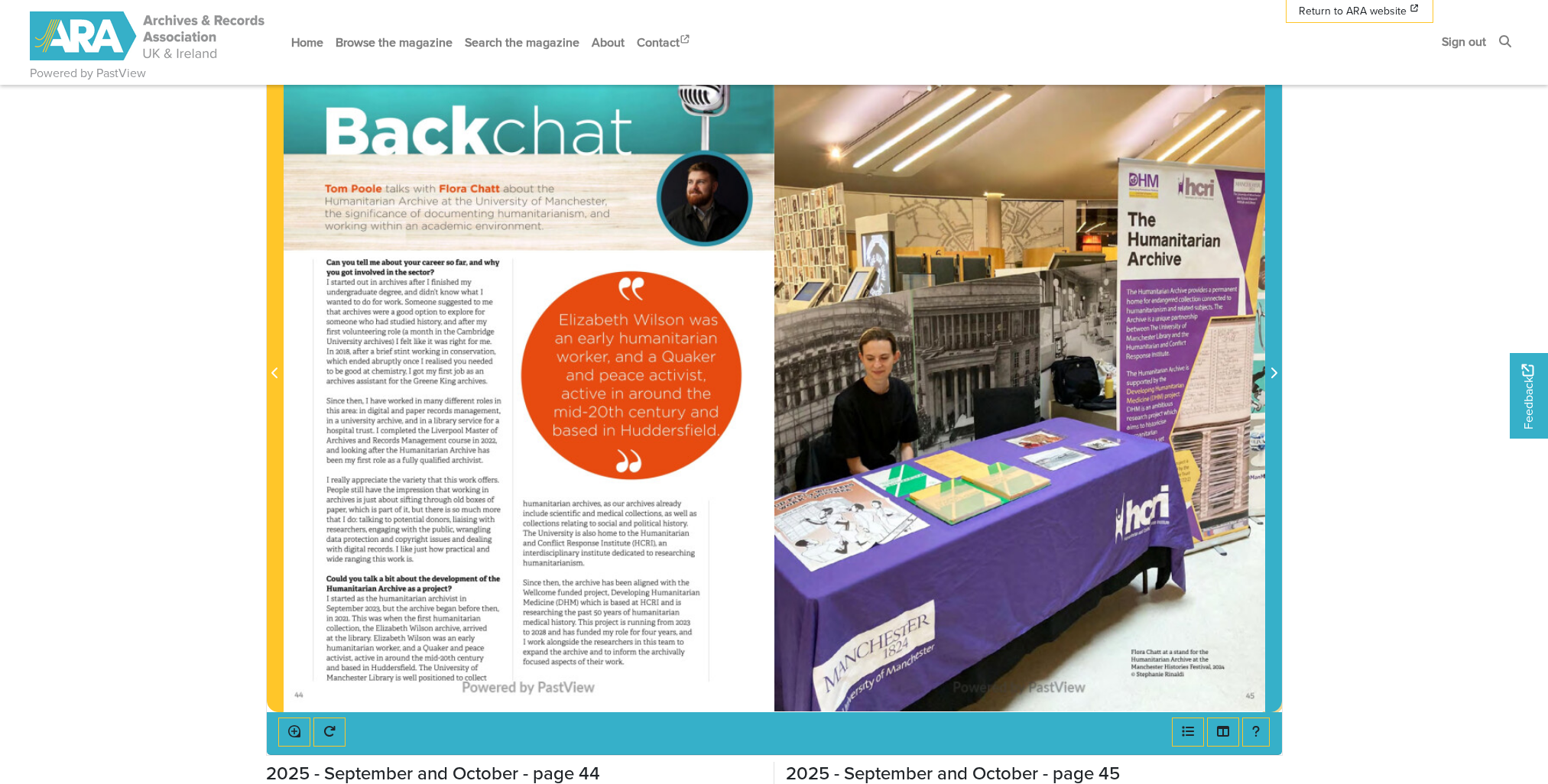
click at [1272, 369] on icon "Next Page" at bounding box center [1274, 372] width 6 height 11
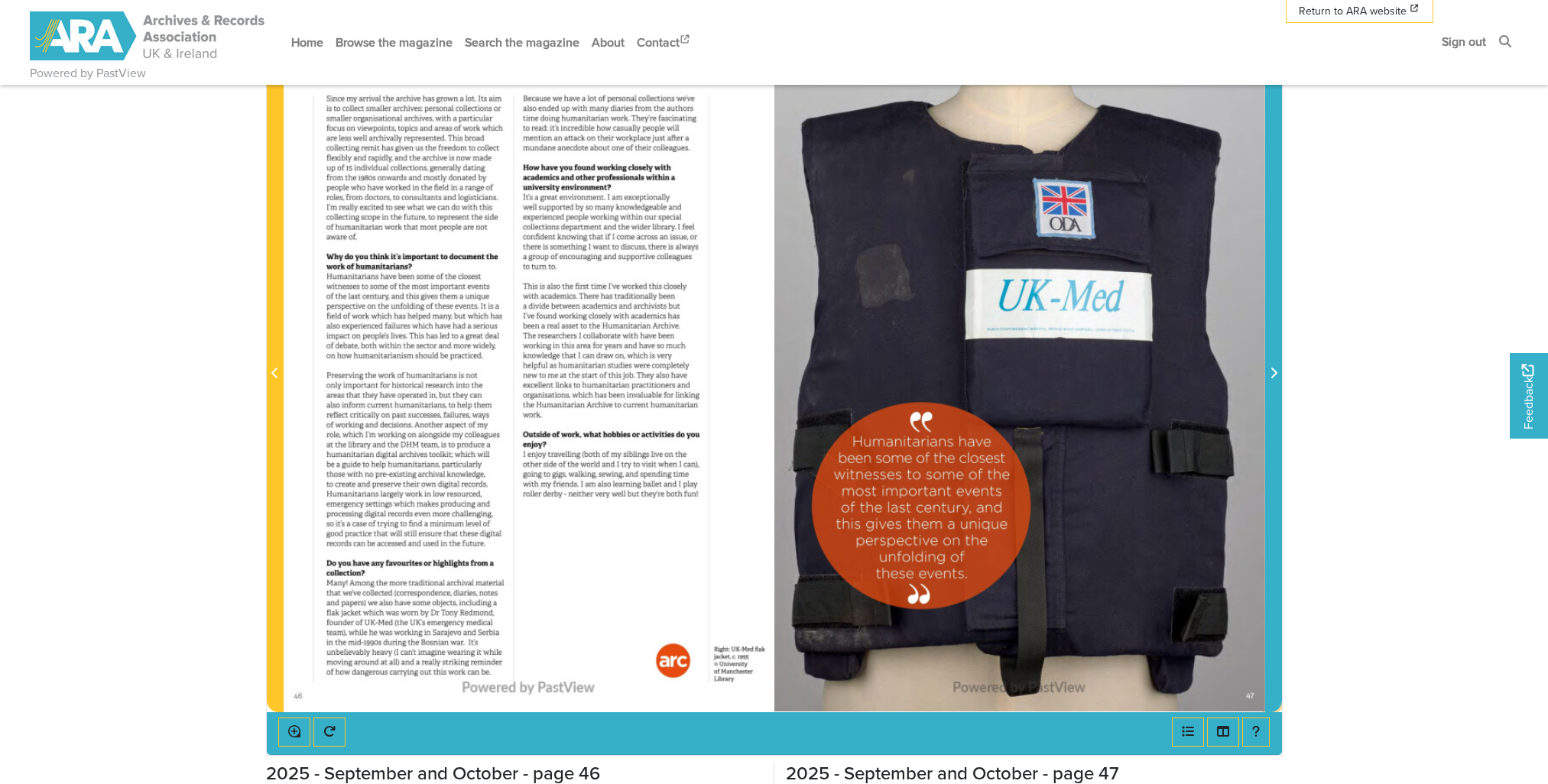
click at [1272, 369] on icon "Next Page" at bounding box center [1274, 372] width 6 height 11
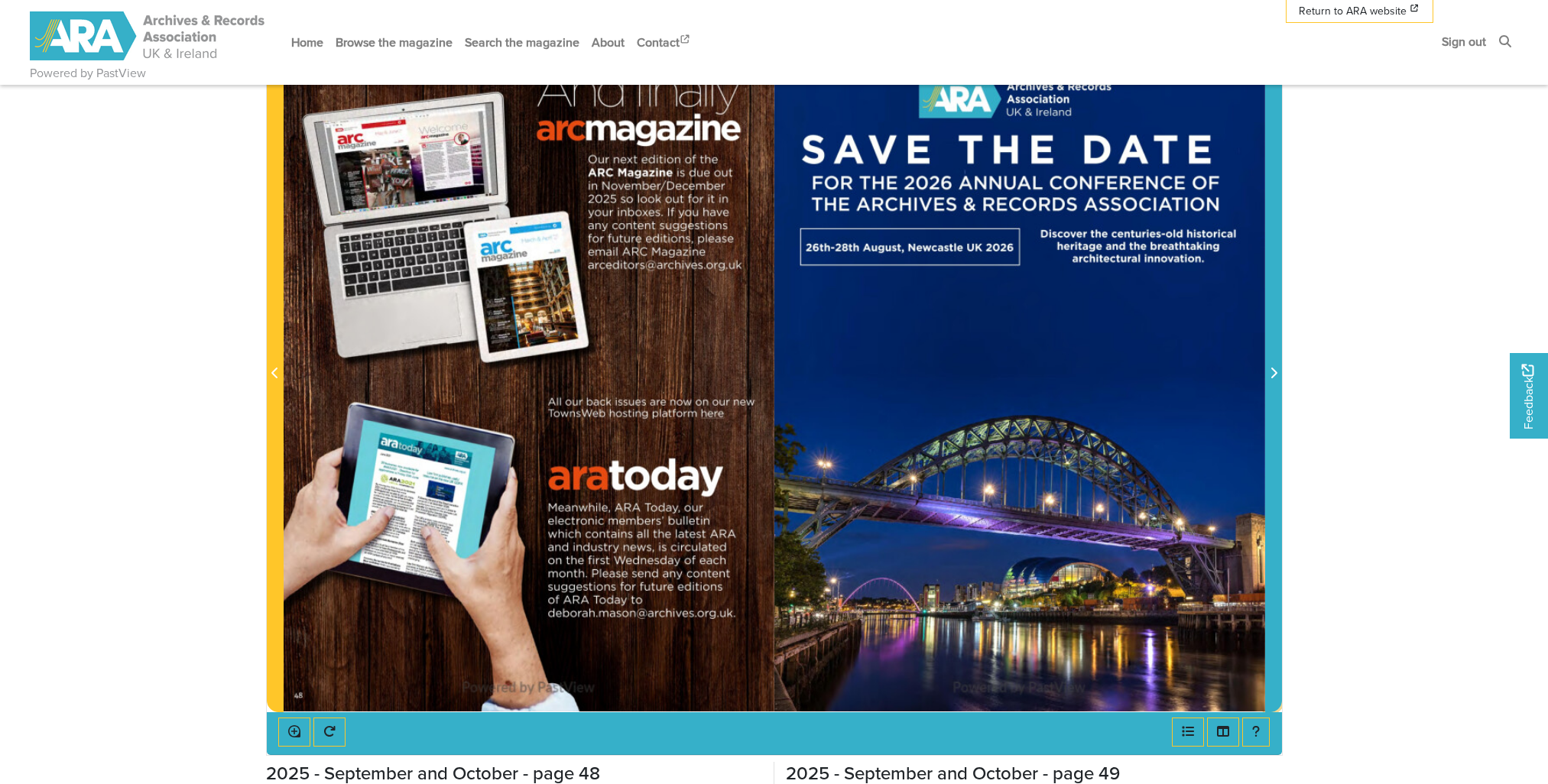
click at [1272, 369] on icon "Next Page" at bounding box center [1274, 372] width 6 height 11
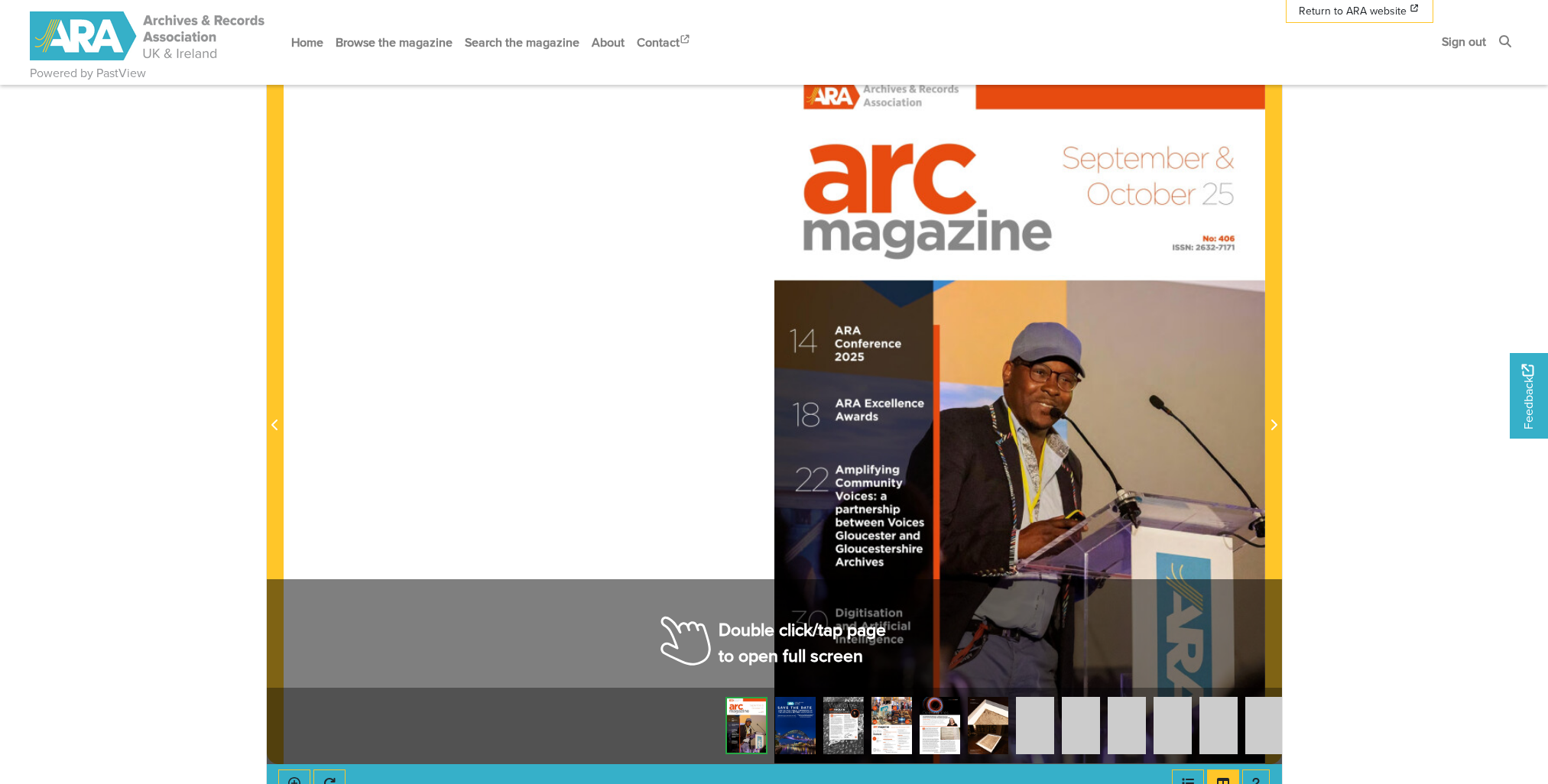
scroll to position [305, 0]
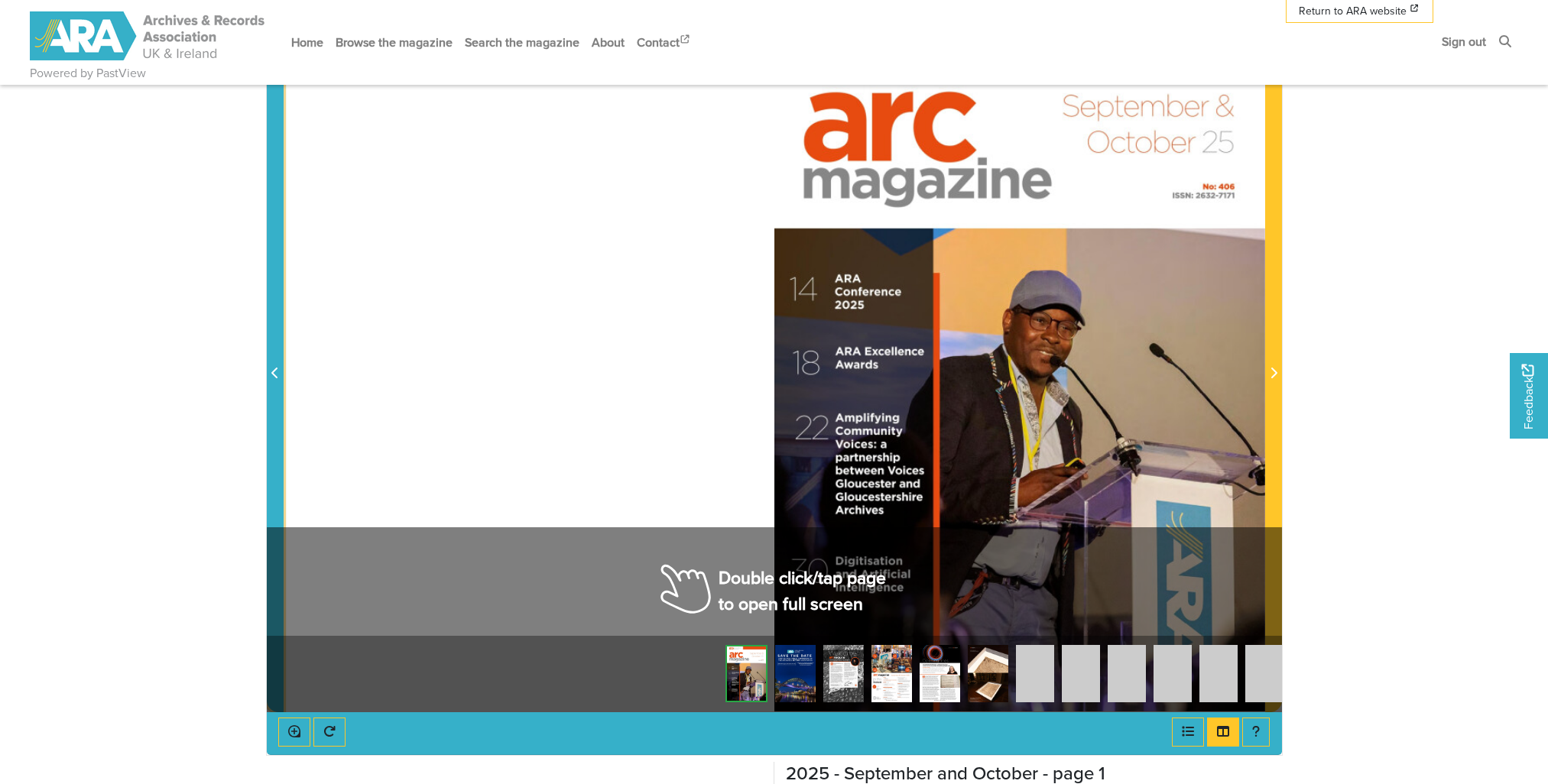
click at [268, 368] on span "Previous Page" at bounding box center [275, 373] width 15 height 18
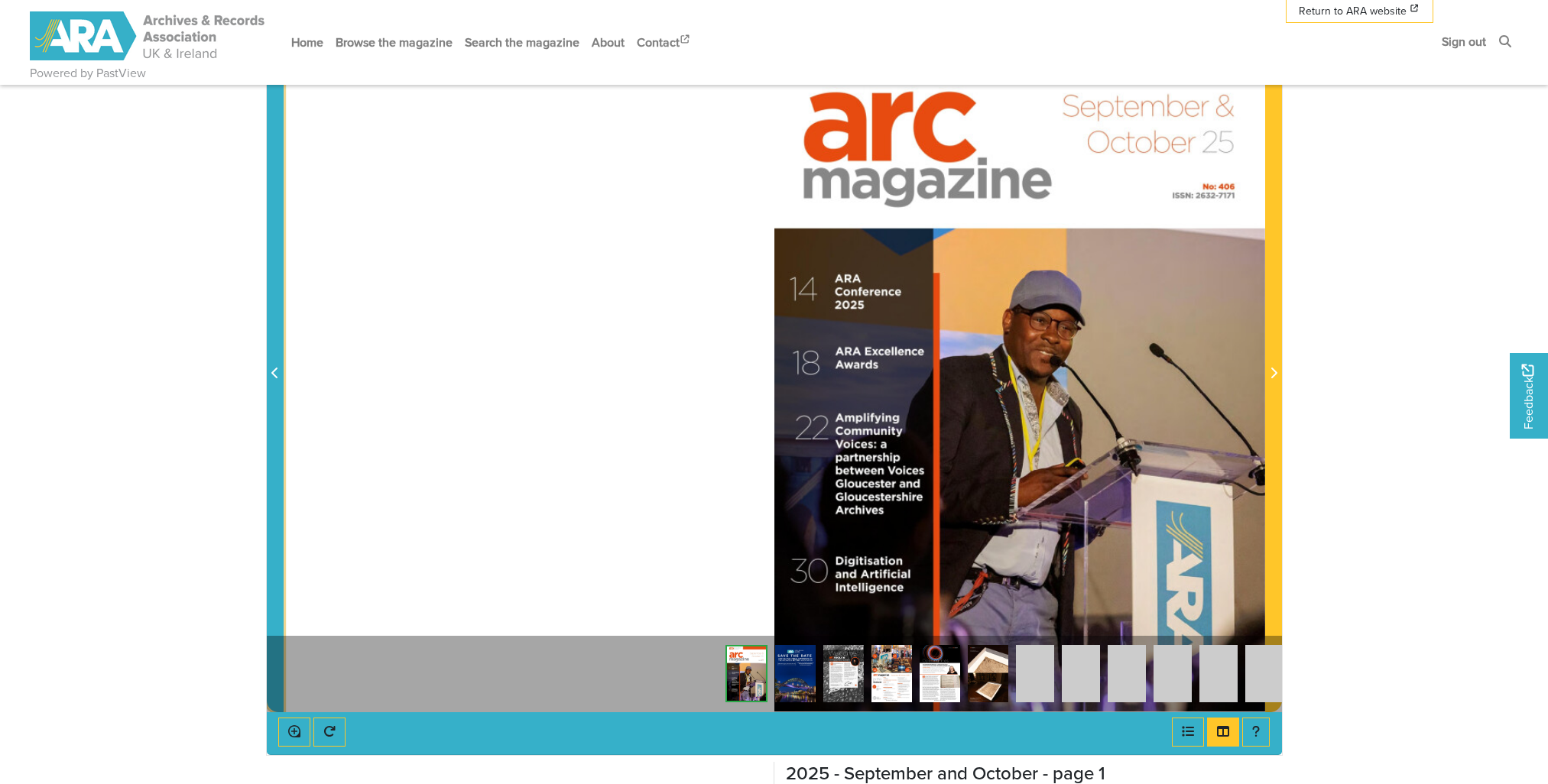
click at [275, 372] on icon "Previous Page" at bounding box center [275, 372] width 8 height 12
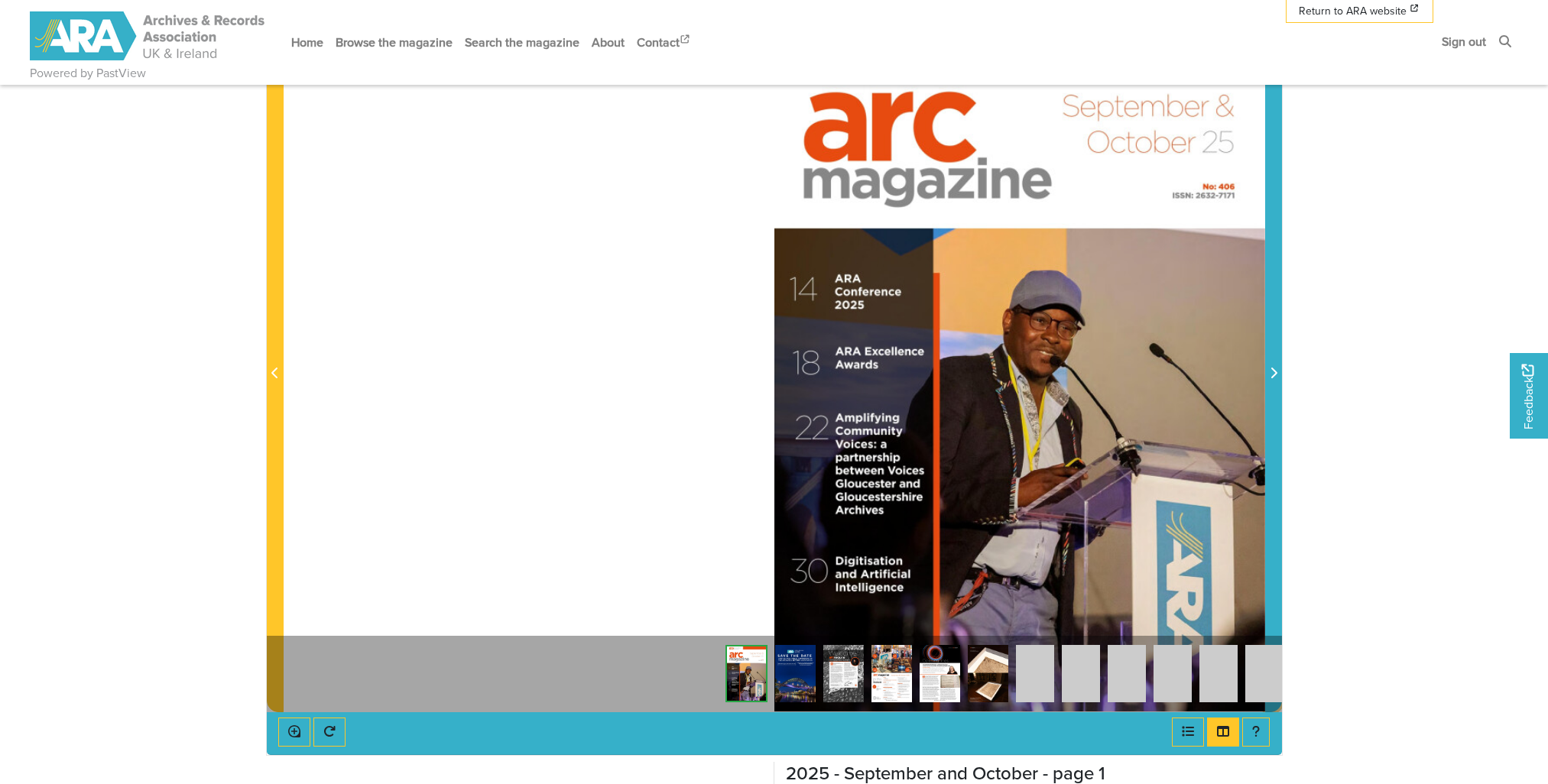
click at [1271, 375] on icon "Next Page" at bounding box center [1274, 372] width 8 height 12
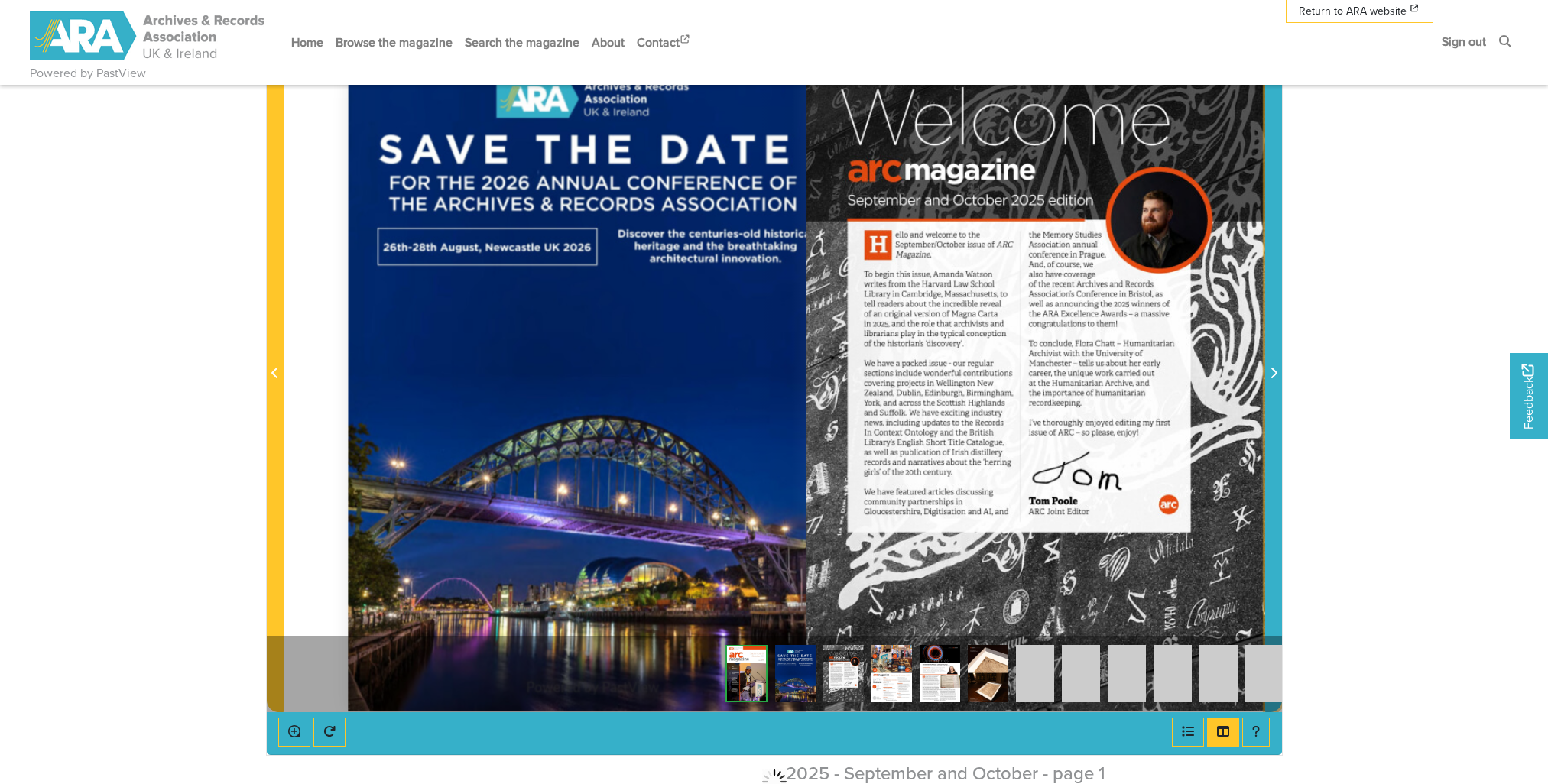
click at [1271, 375] on icon "Next Page" at bounding box center [1274, 372] width 8 height 12
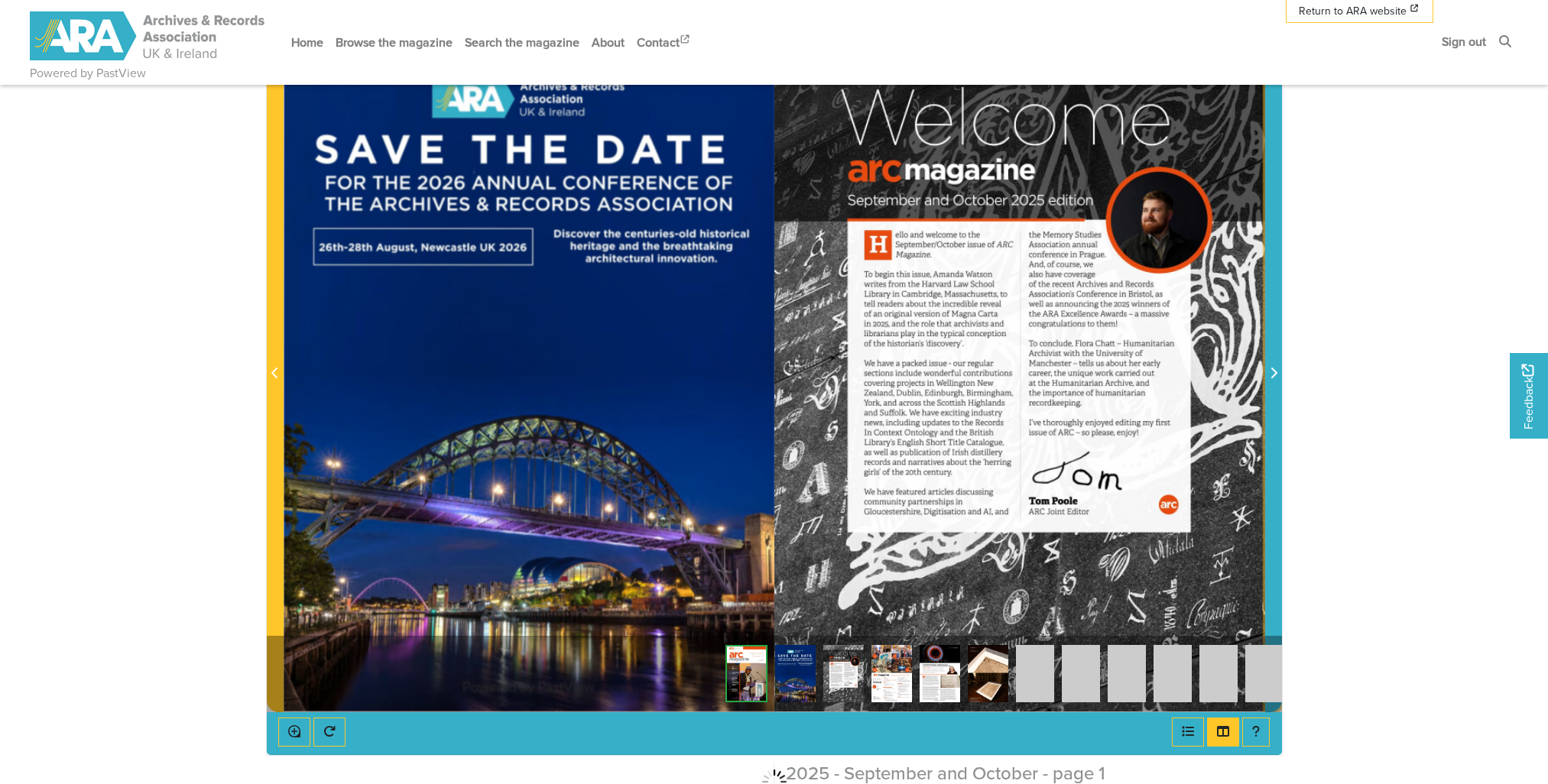
click at [1271, 375] on icon "Next Page" at bounding box center [1274, 372] width 8 height 12
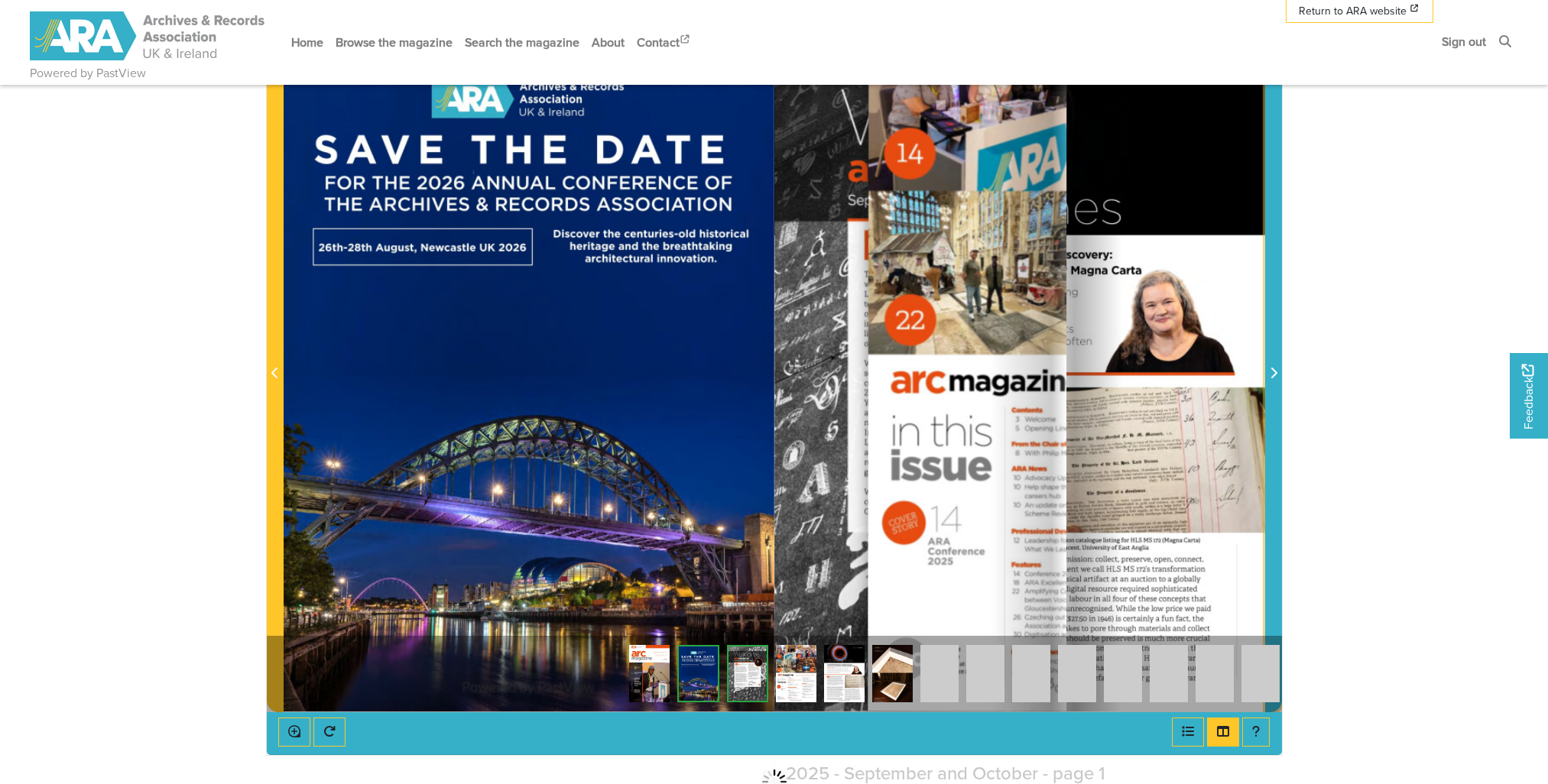
click at [1271, 375] on icon "Next Page" at bounding box center [1274, 372] width 8 height 12
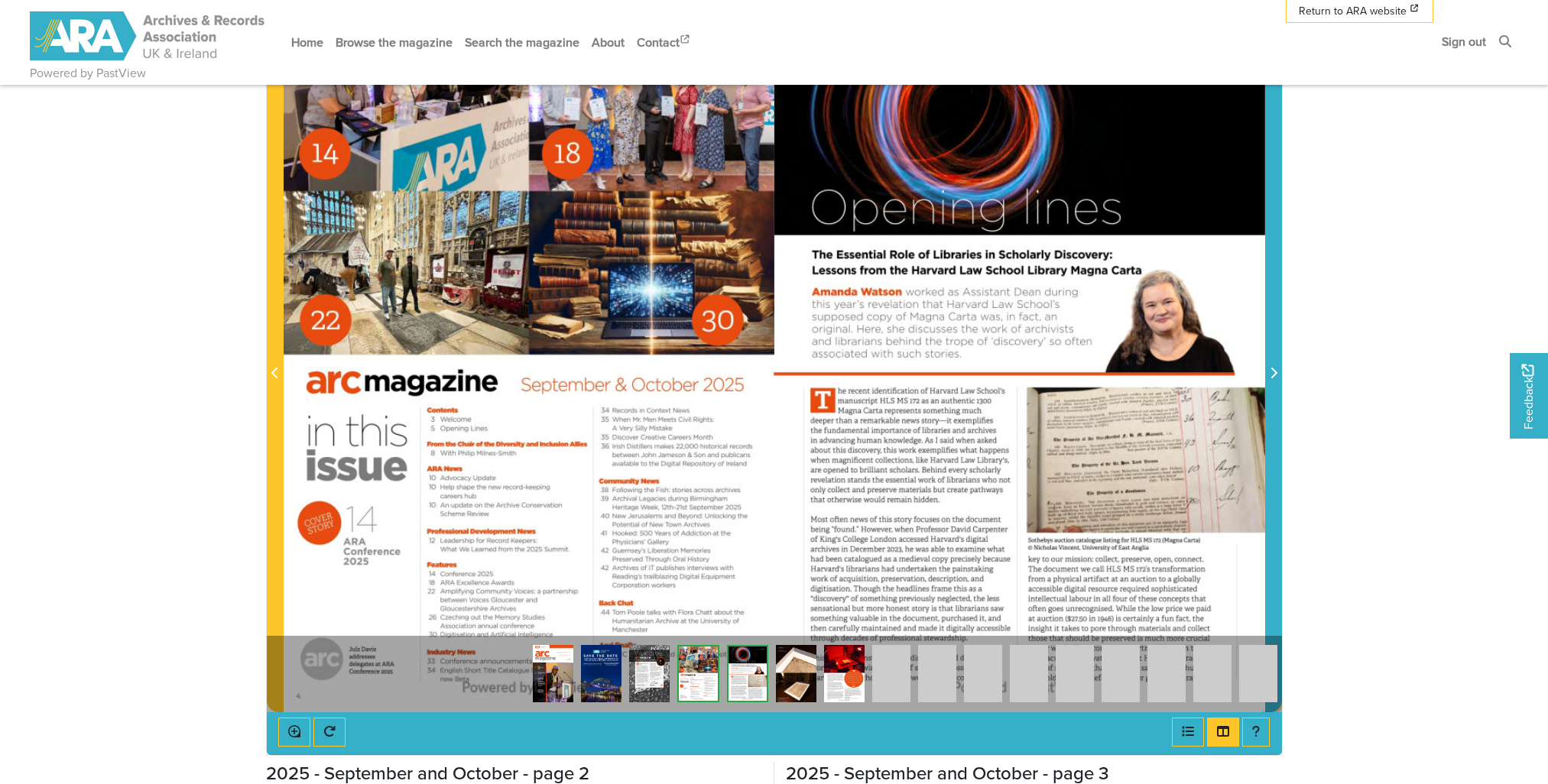
click at [1271, 375] on icon "Next Page" at bounding box center [1274, 372] width 8 height 12
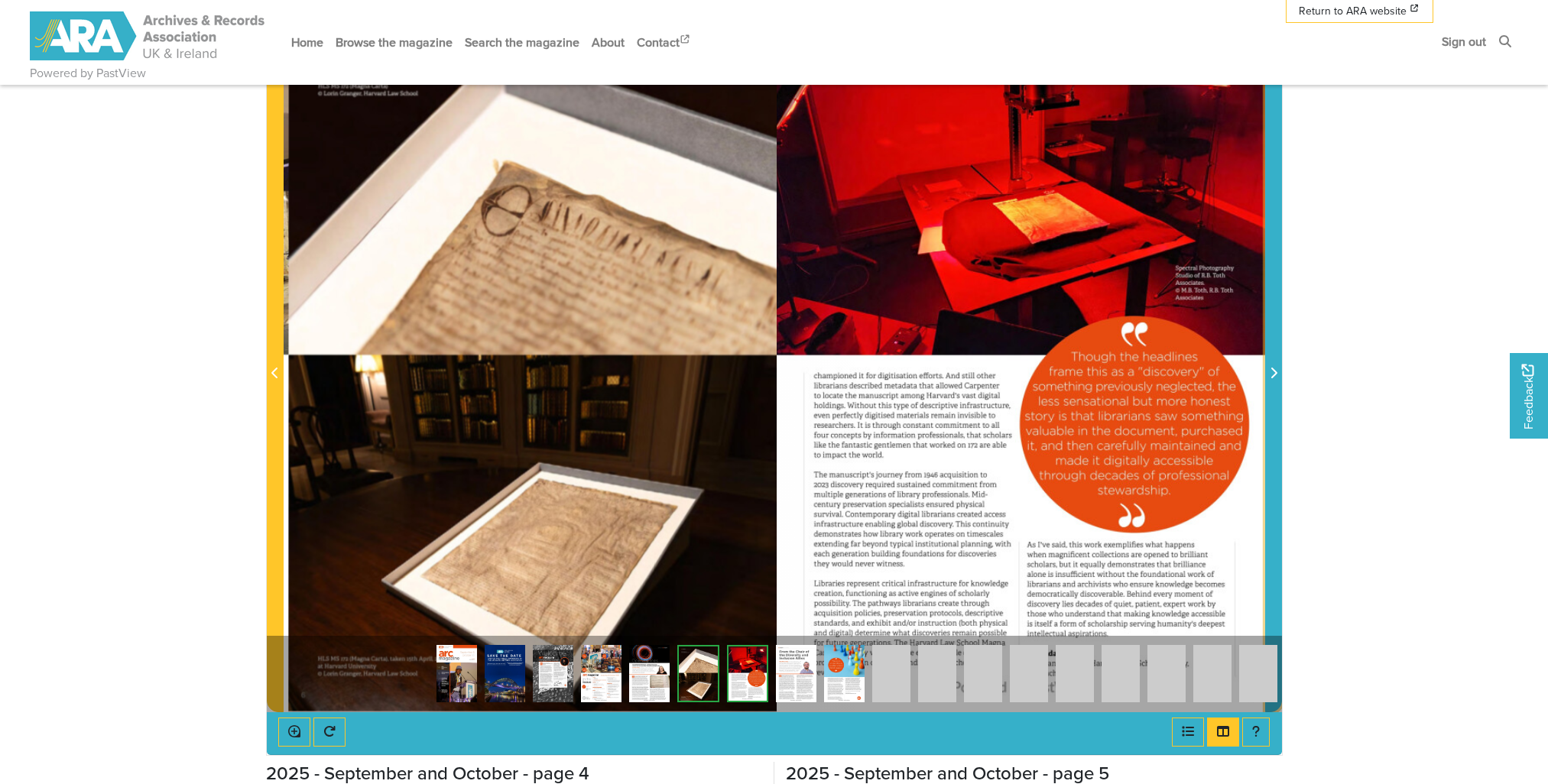
click at [1272, 375] on icon "Next Page" at bounding box center [1274, 372] width 8 height 12
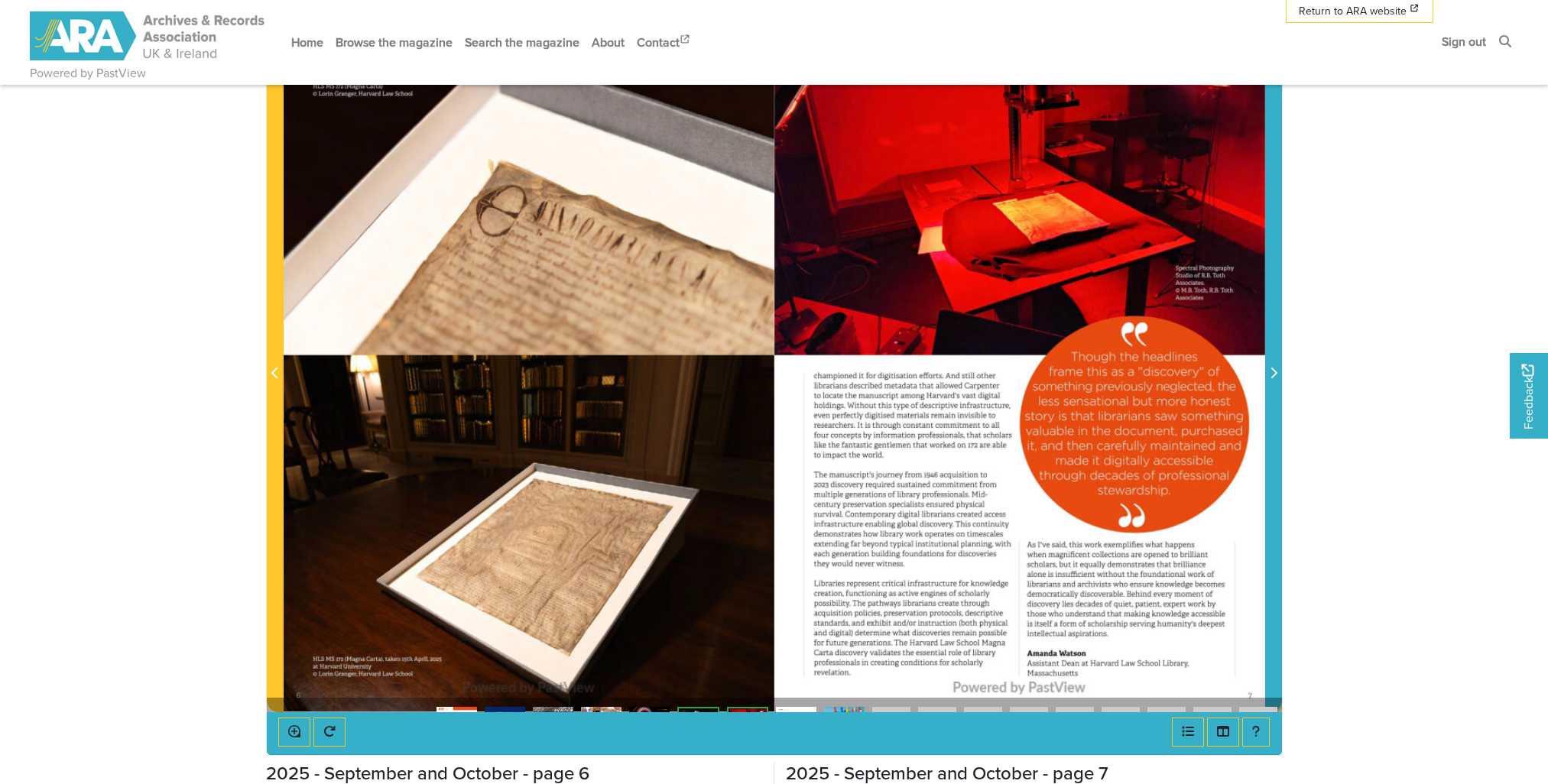
click at [1272, 375] on icon "Next Page" at bounding box center [1274, 372] width 8 height 12
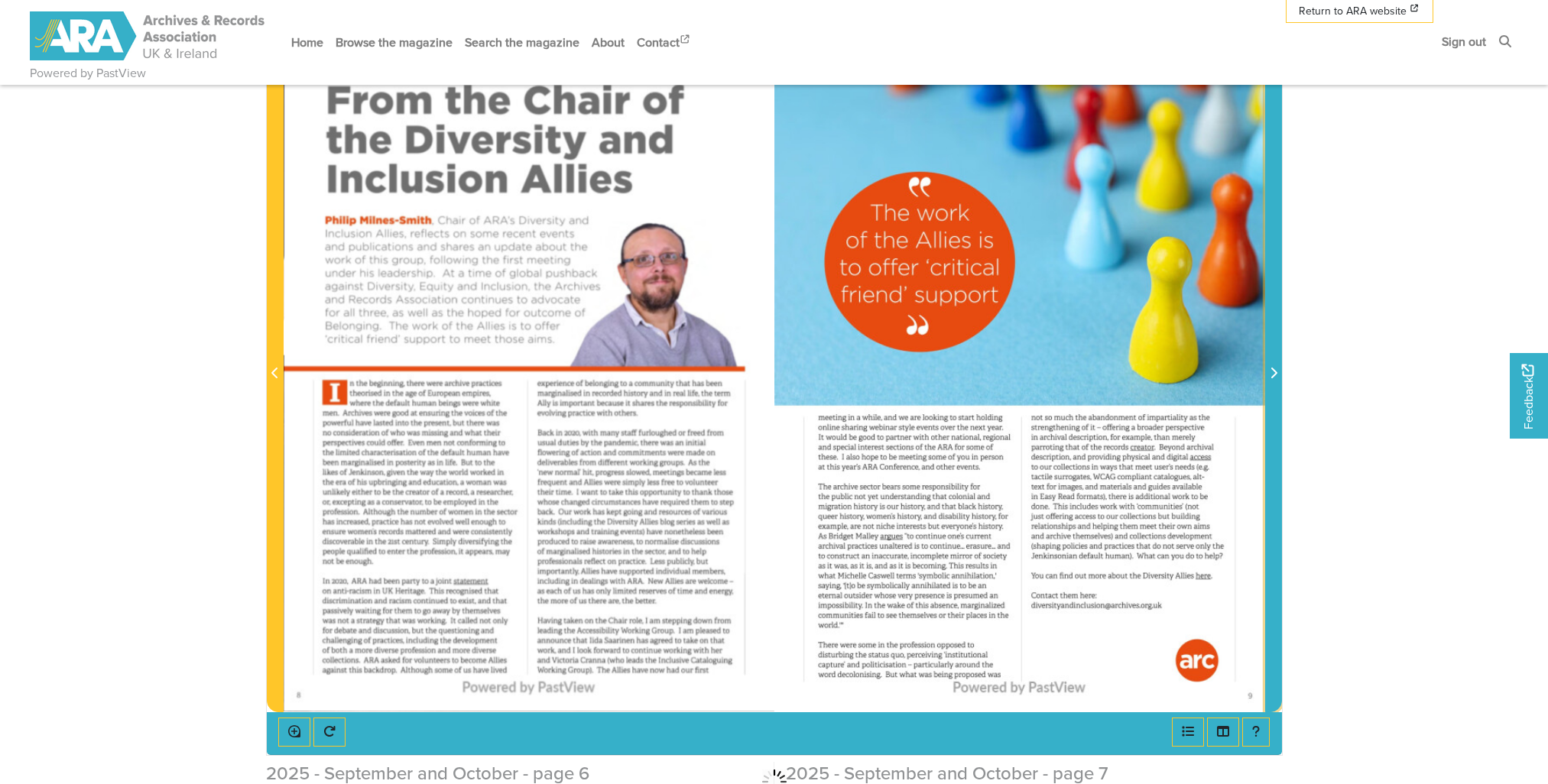
click at [1274, 373] on icon "Next Page" at bounding box center [1274, 372] width 6 height 11
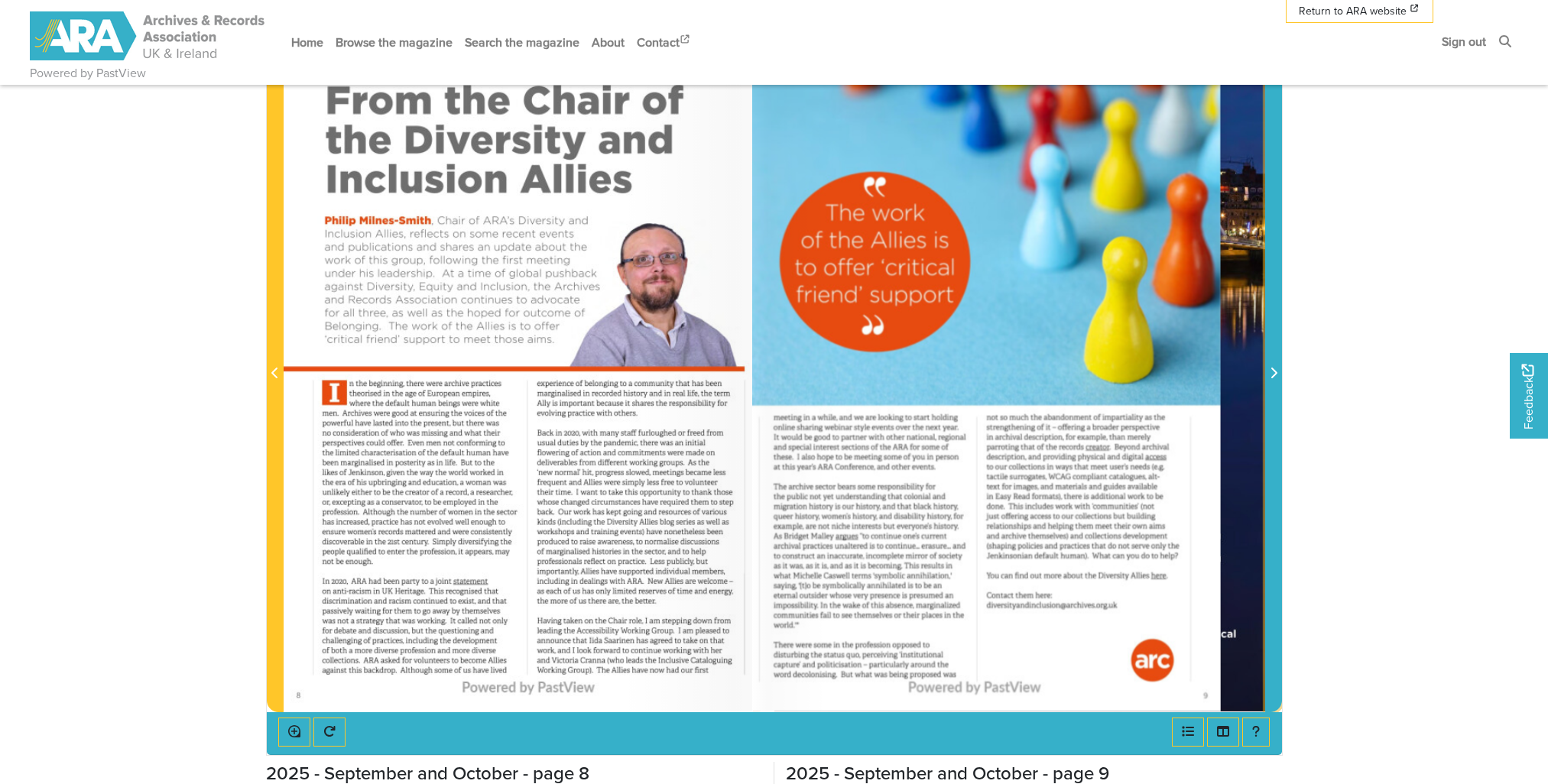
click at [1274, 373] on icon "Next Page" at bounding box center [1274, 372] width 6 height 11
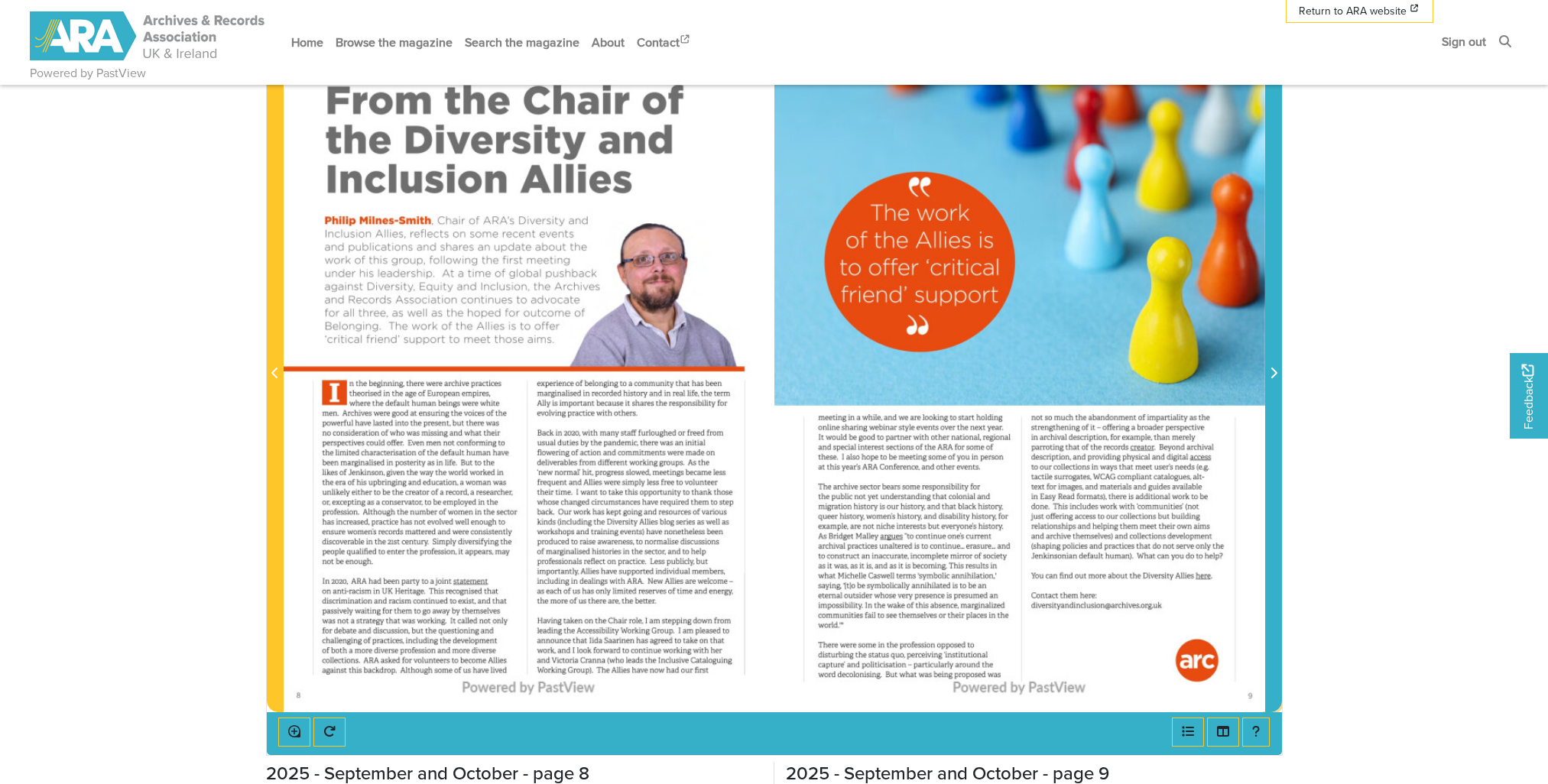
click at [1274, 372] on icon "Next Page" at bounding box center [1274, 372] width 8 height 12
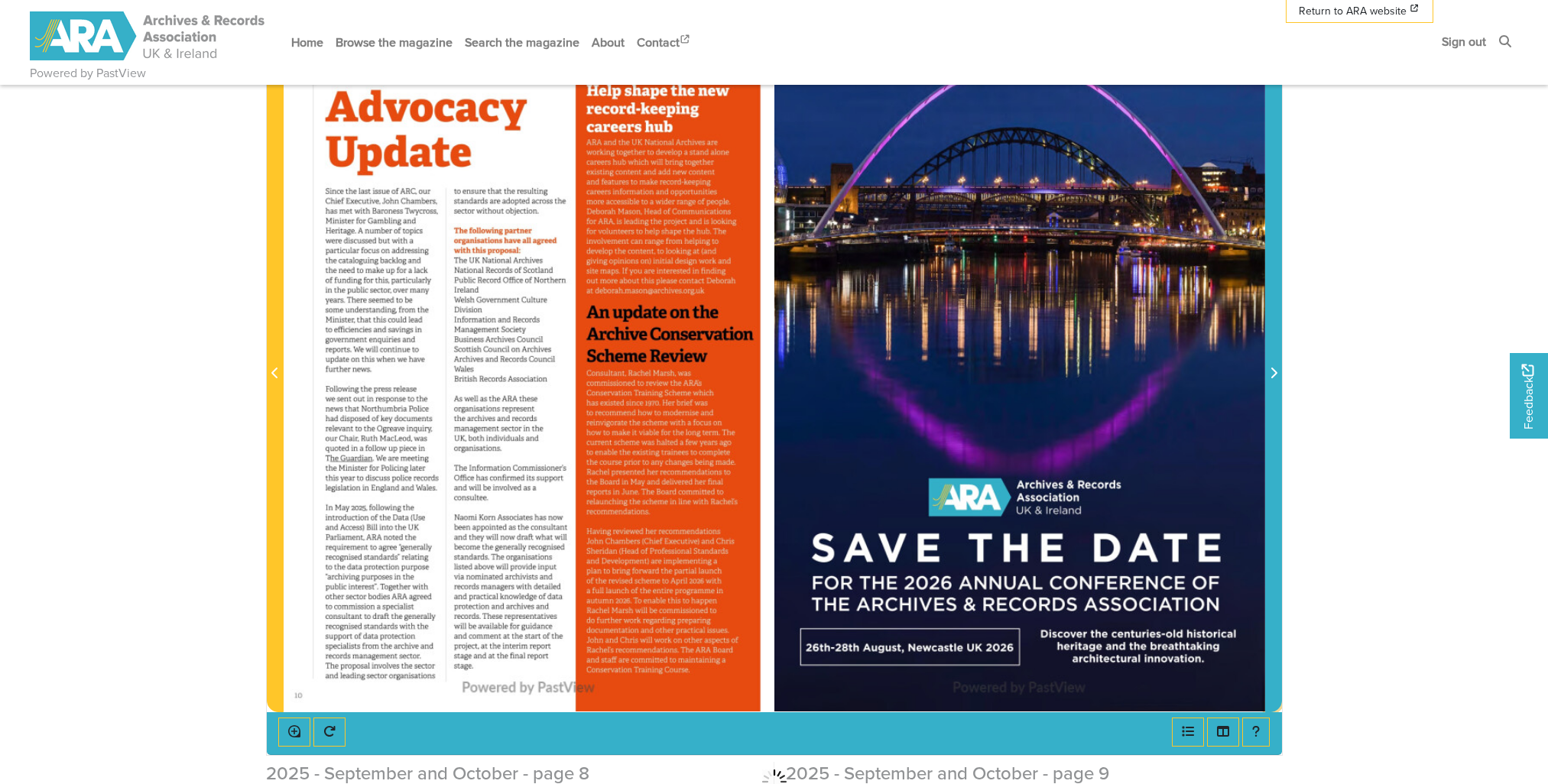
click at [1274, 372] on icon "Next Page" at bounding box center [1274, 372] width 8 height 12
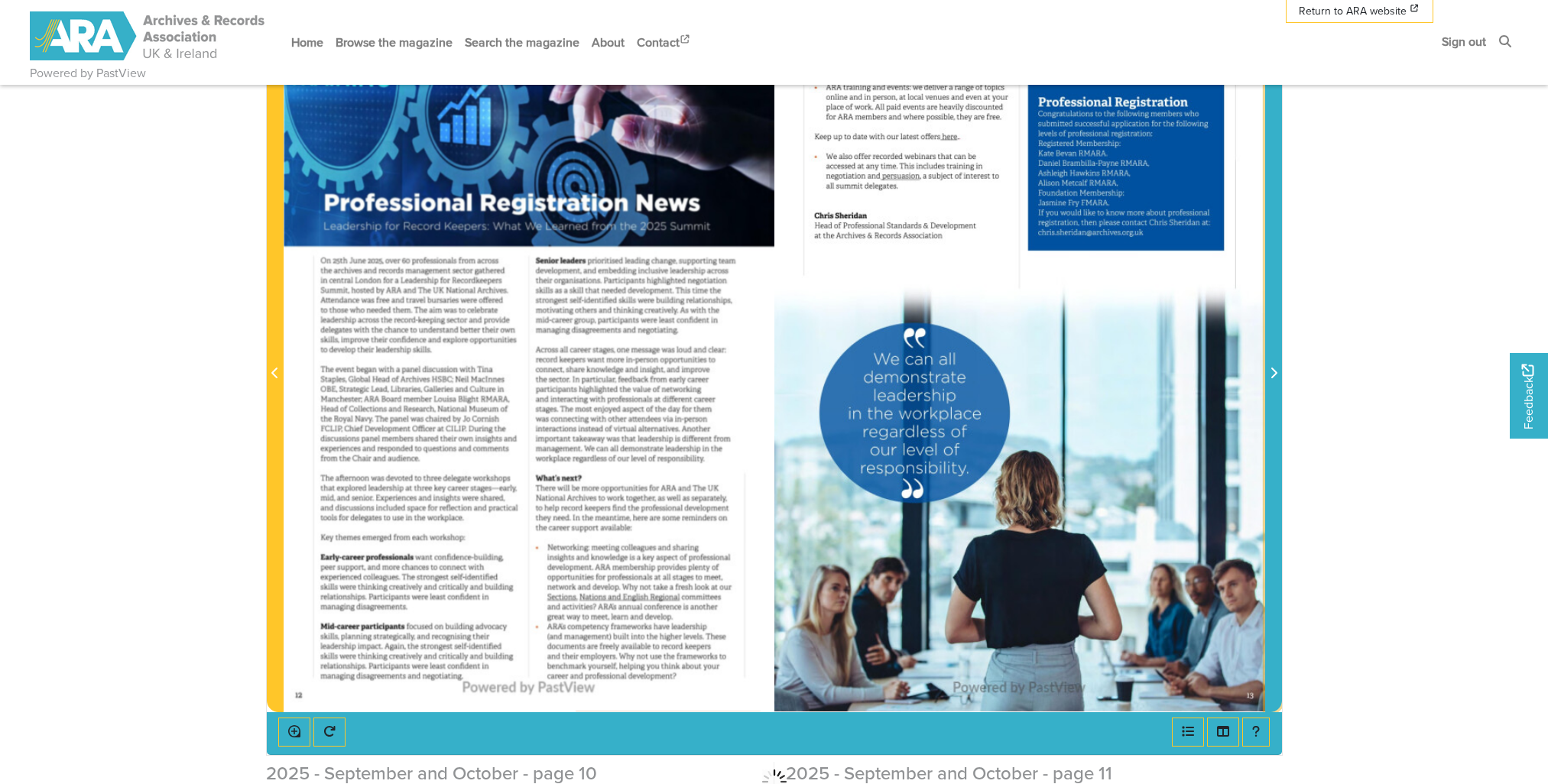
click at [1274, 372] on icon "Next Page" at bounding box center [1274, 372] width 8 height 12
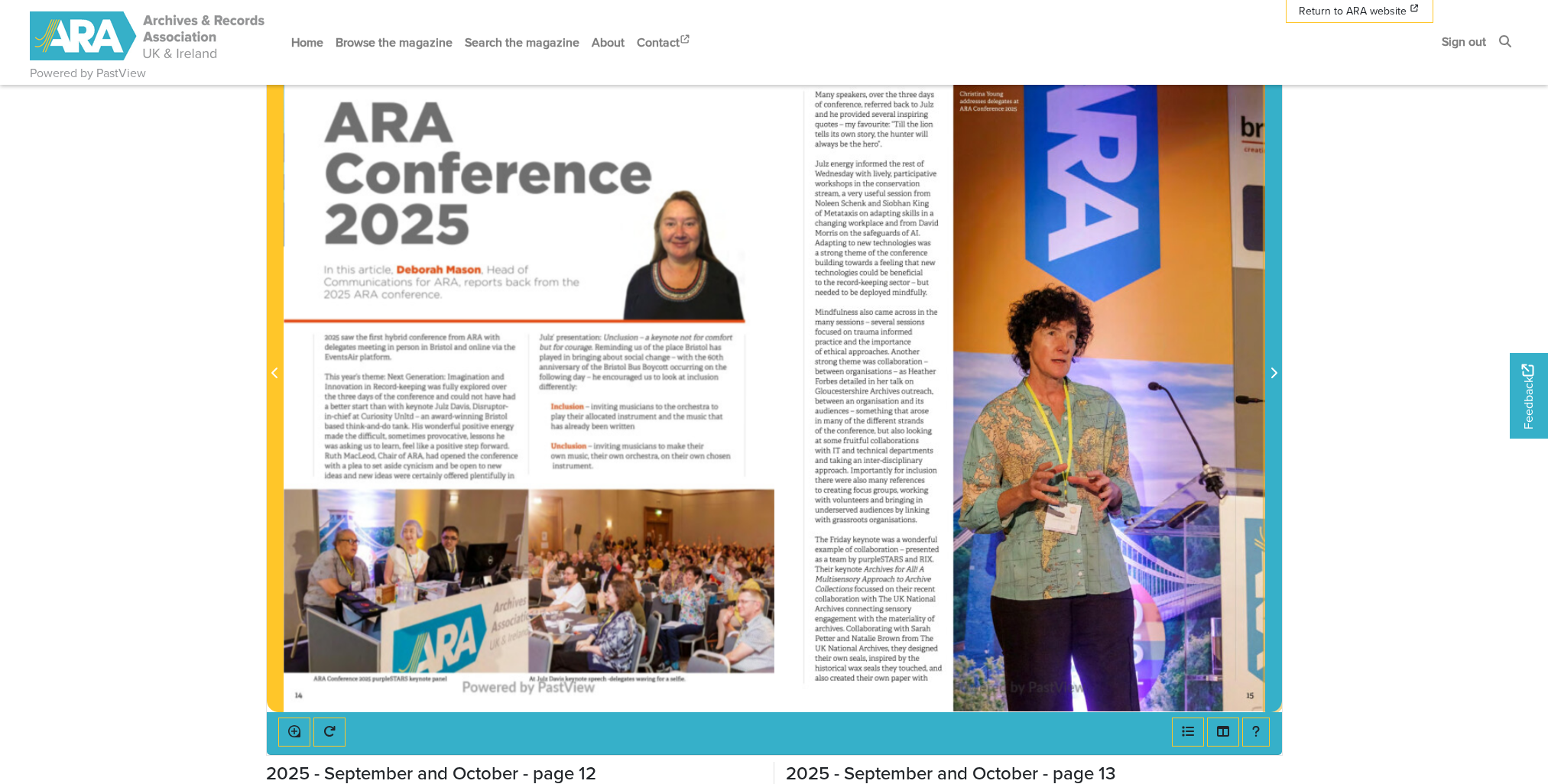
click at [1274, 372] on icon "Next Page" at bounding box center [1274, 372] width 8 height 12
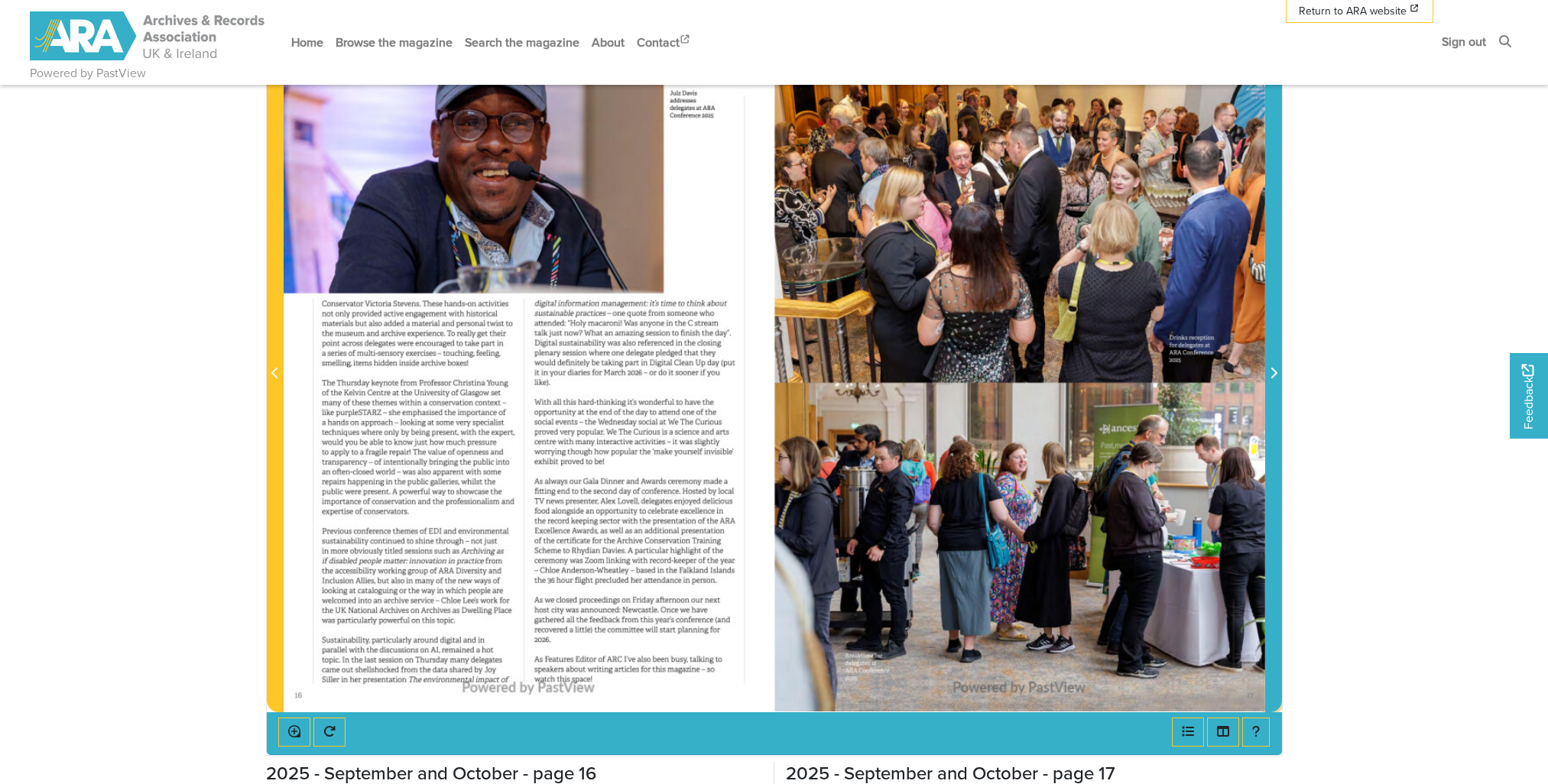
click at [1274, 372] on icon "Next Page" at bounding box center [1274, 372] width 8 height 12
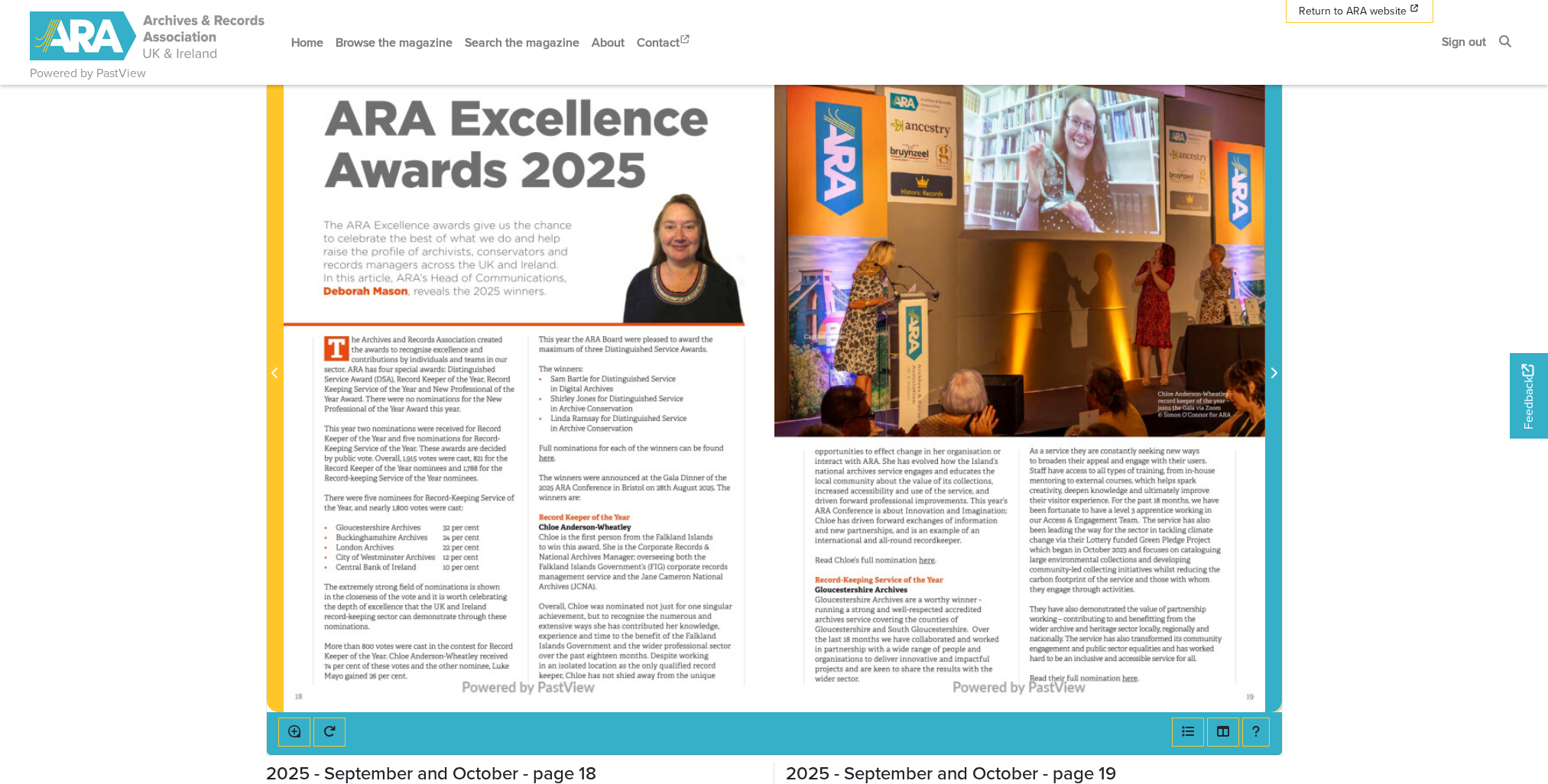
click at [1277, 368] on span "Next Page" at bounding box center [1274, 373] width 15 height 18
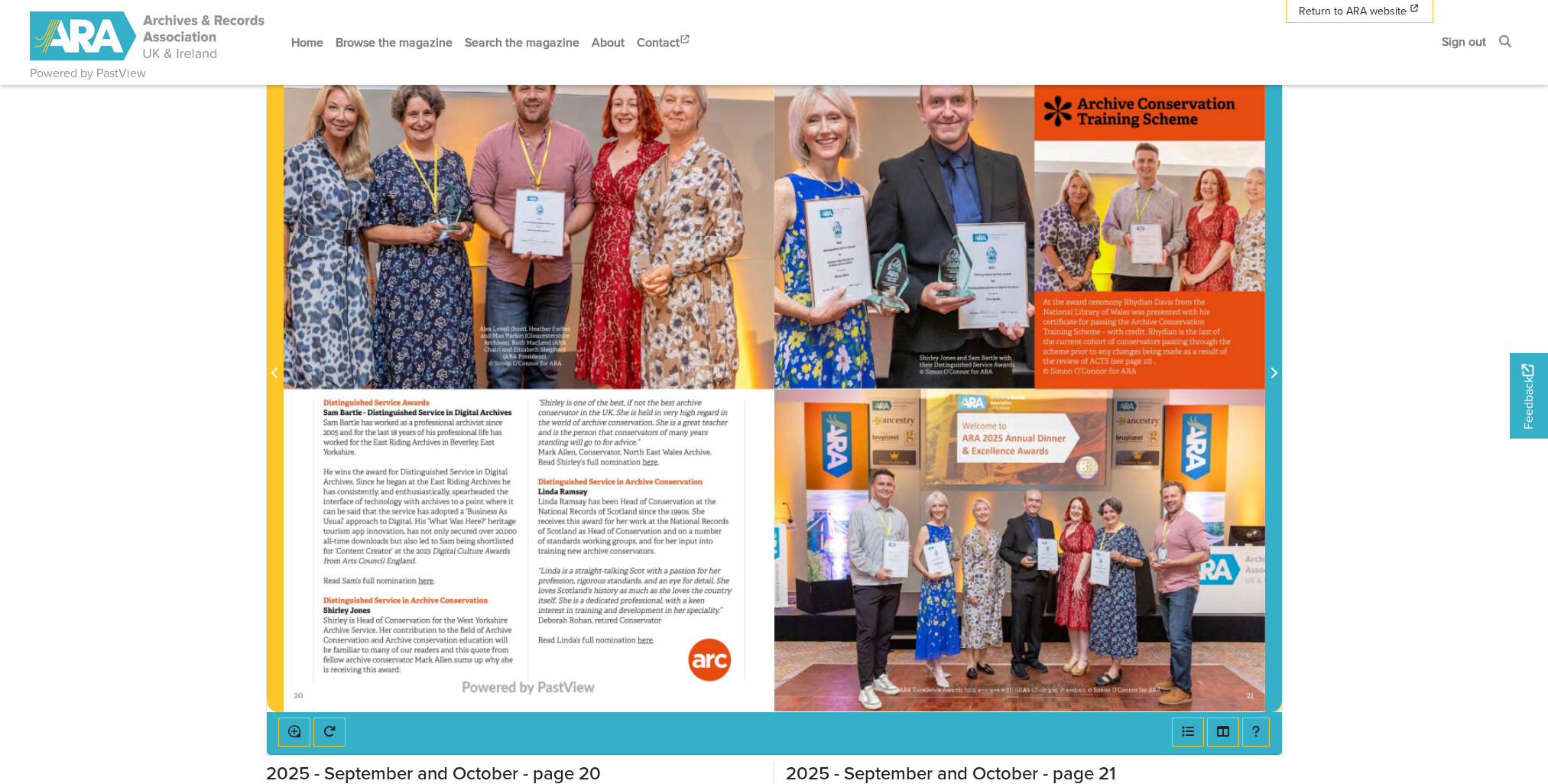
click at [1277, 368] on span "Next Page" at bounding box center [1274, 373] width 15 height 18
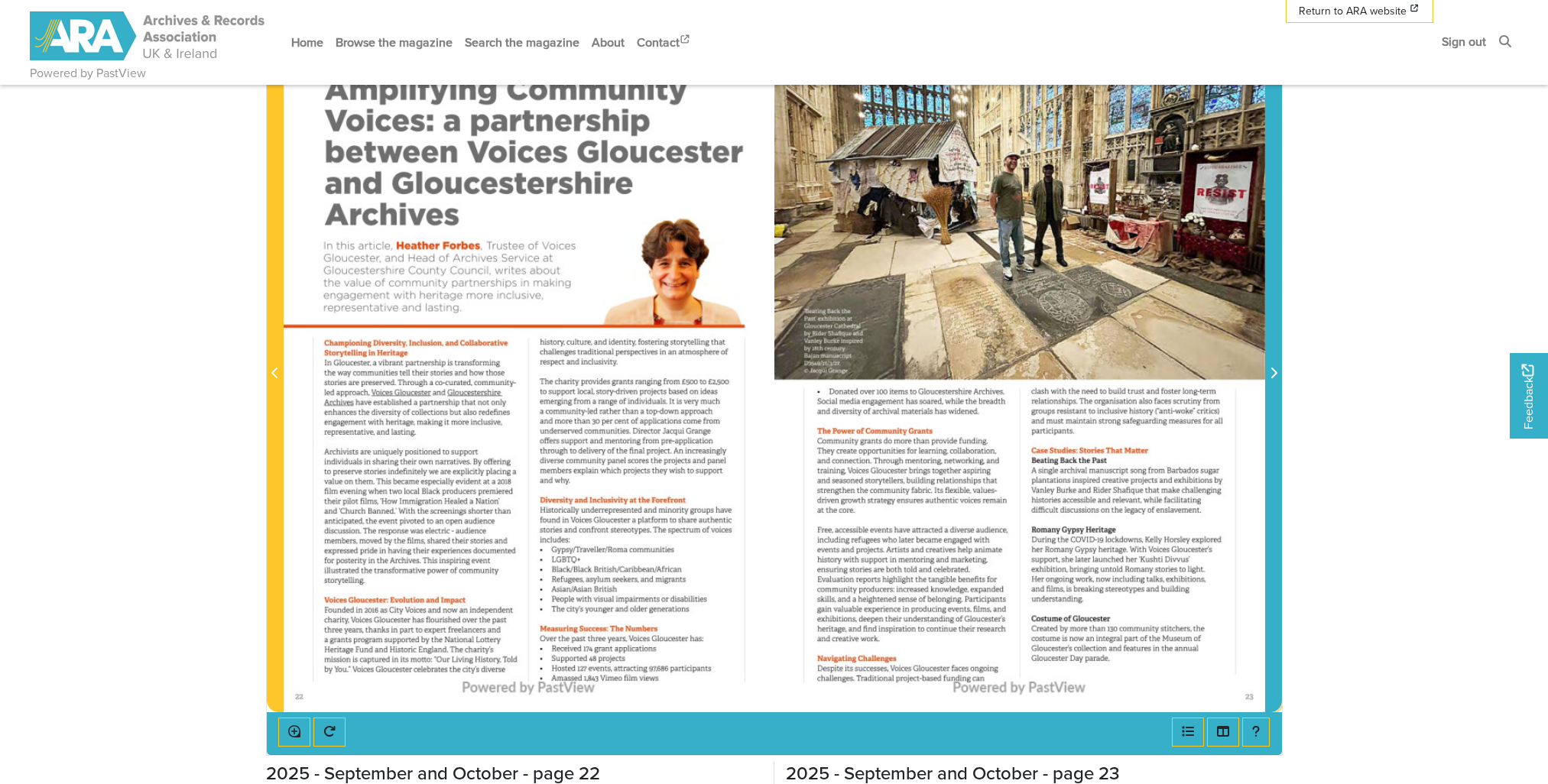
click at [1277, 368] on span "Next Page" at bounding box center [1274, 373] width 15 height 18
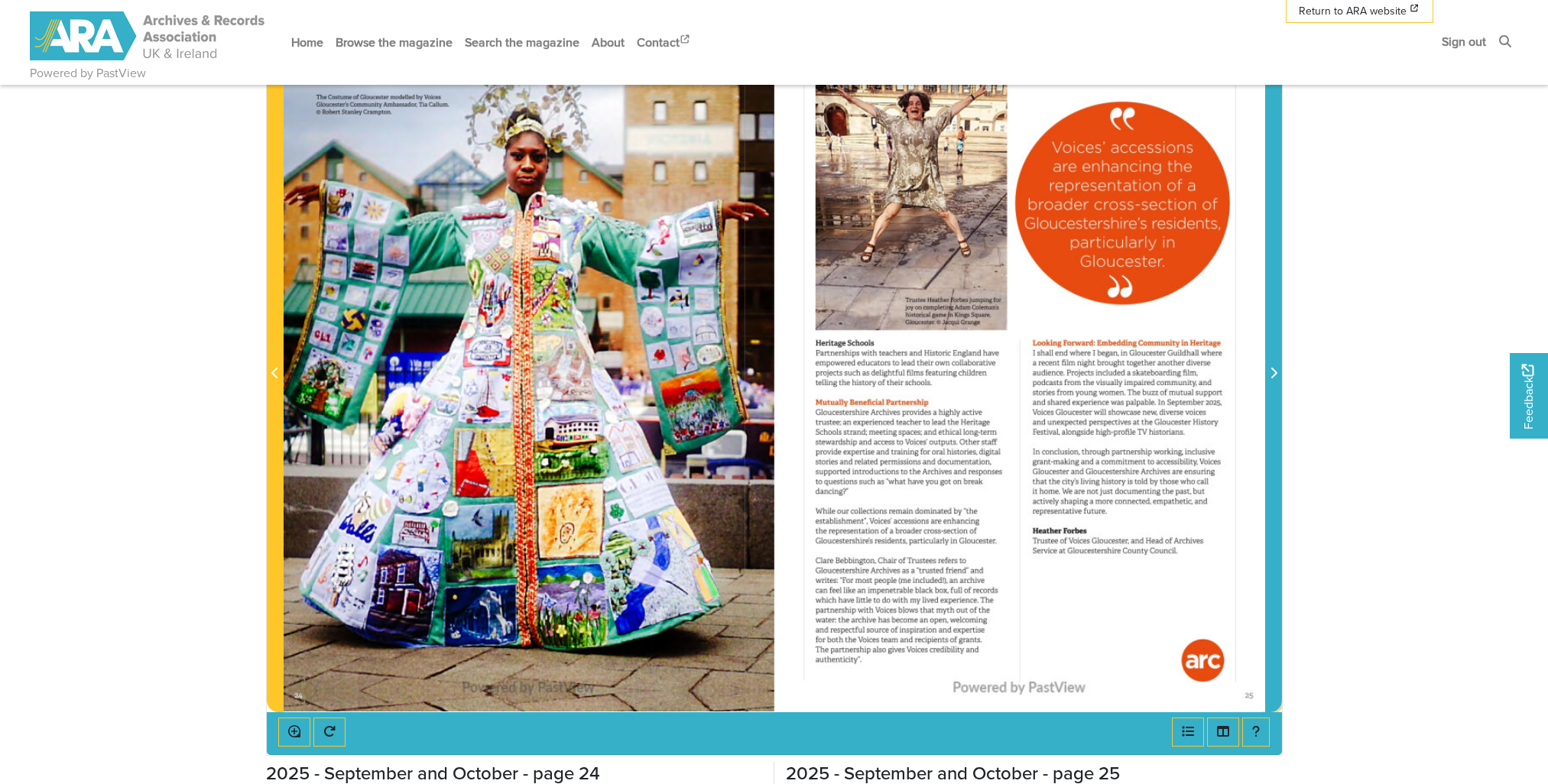
click at [1277, 368] on span "Next Page" at bounding box center [1274, 373] width 15 height 18
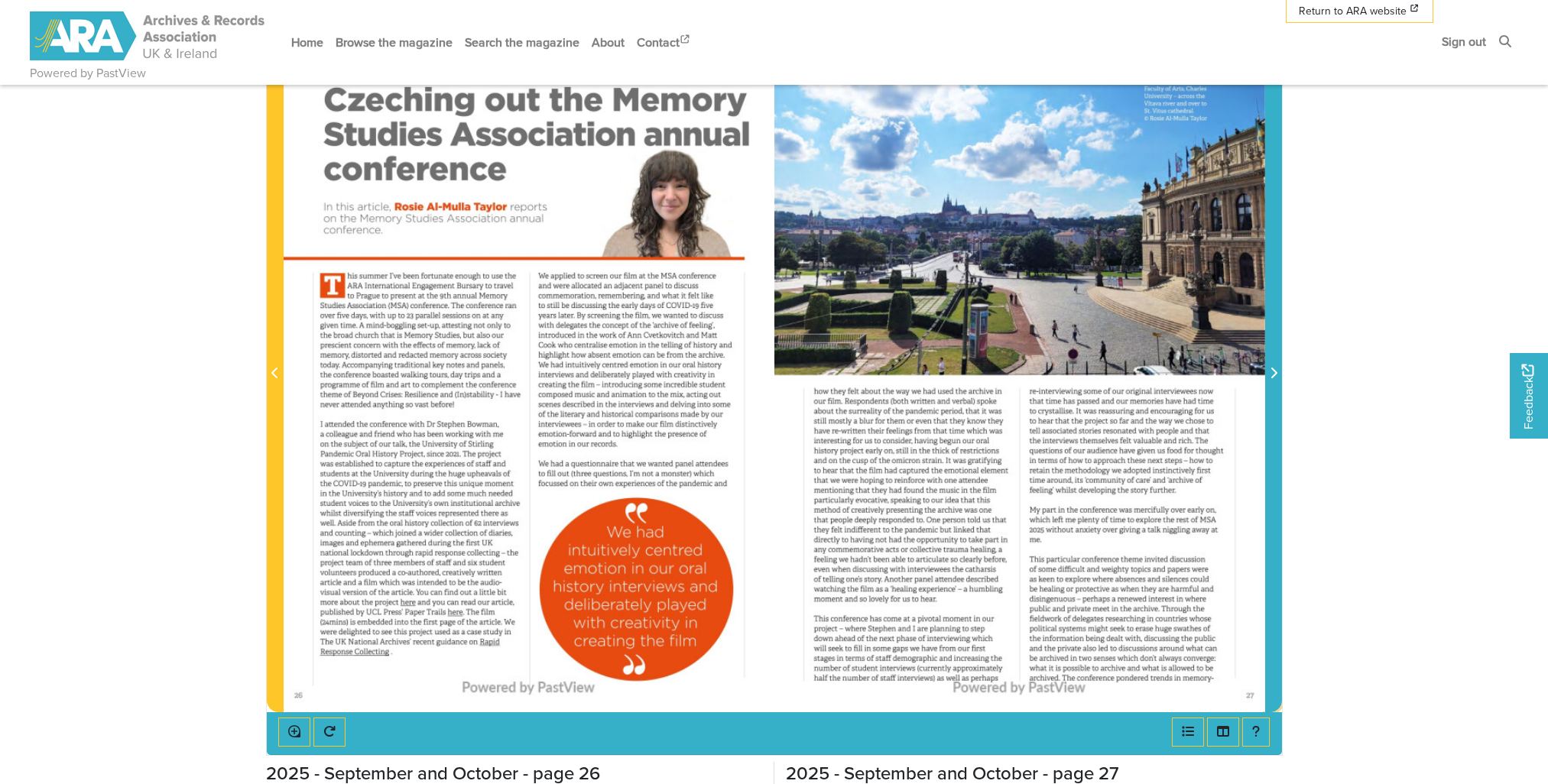
click at [1277, 368] on span "Next Page" at bounding box center [1274, 373] width 15 height 18
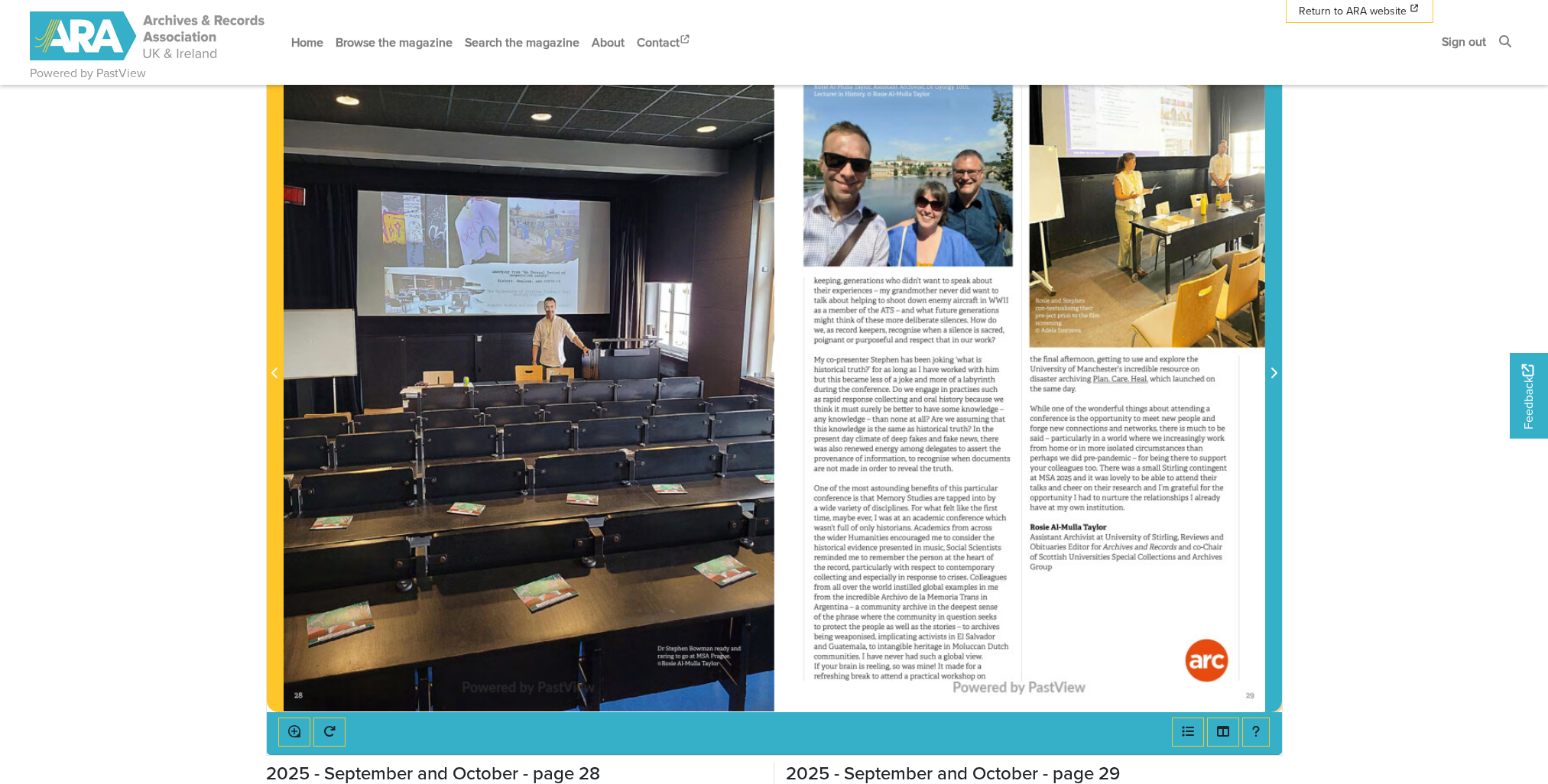
click at [1277, 368] on span "Next Page" at bounding box center [1274, 373] width 15 height 18
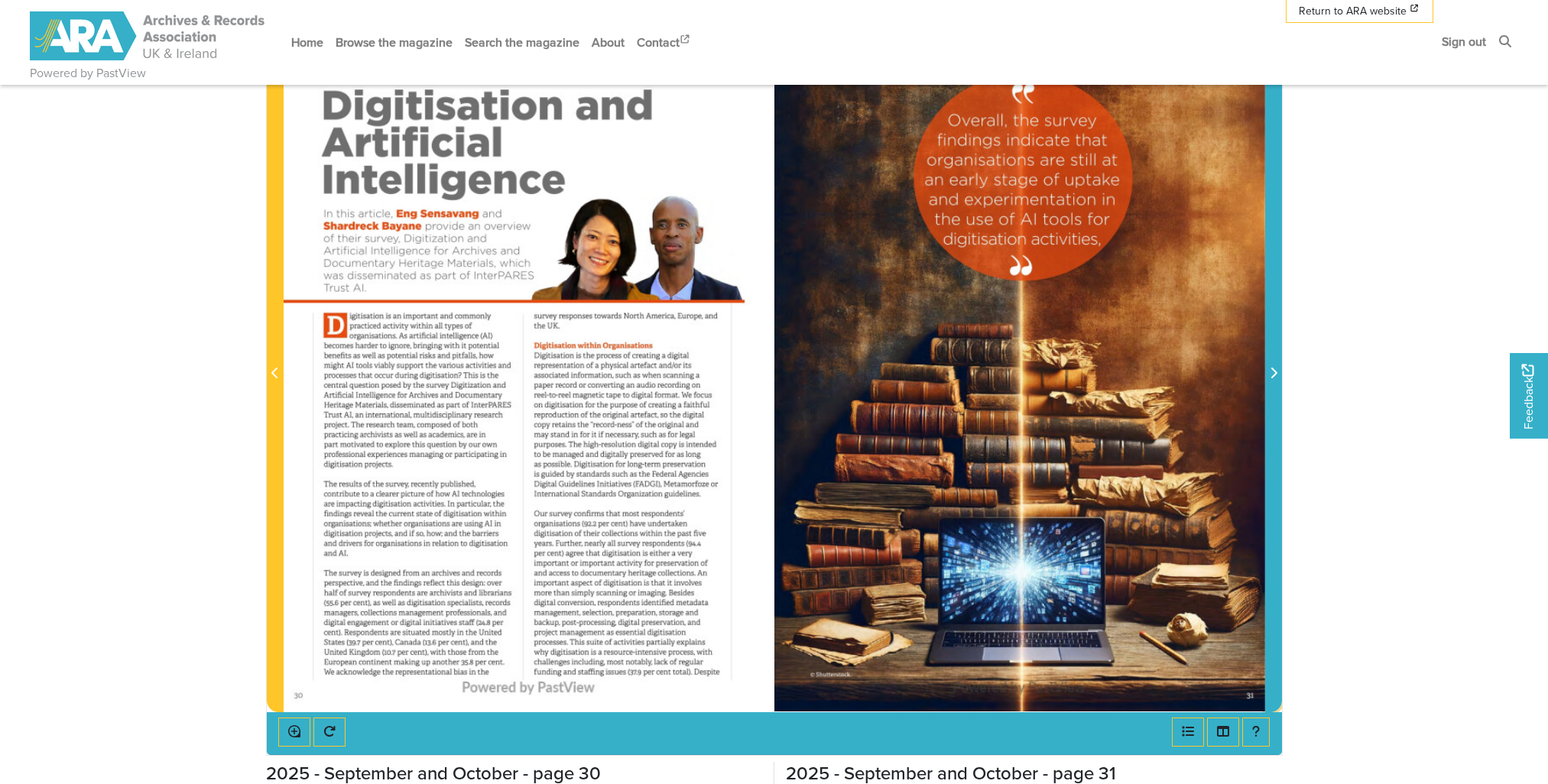
click at [1277, 368] on span "Next Page" at bounding box center [1274, 373] width 15 height 18
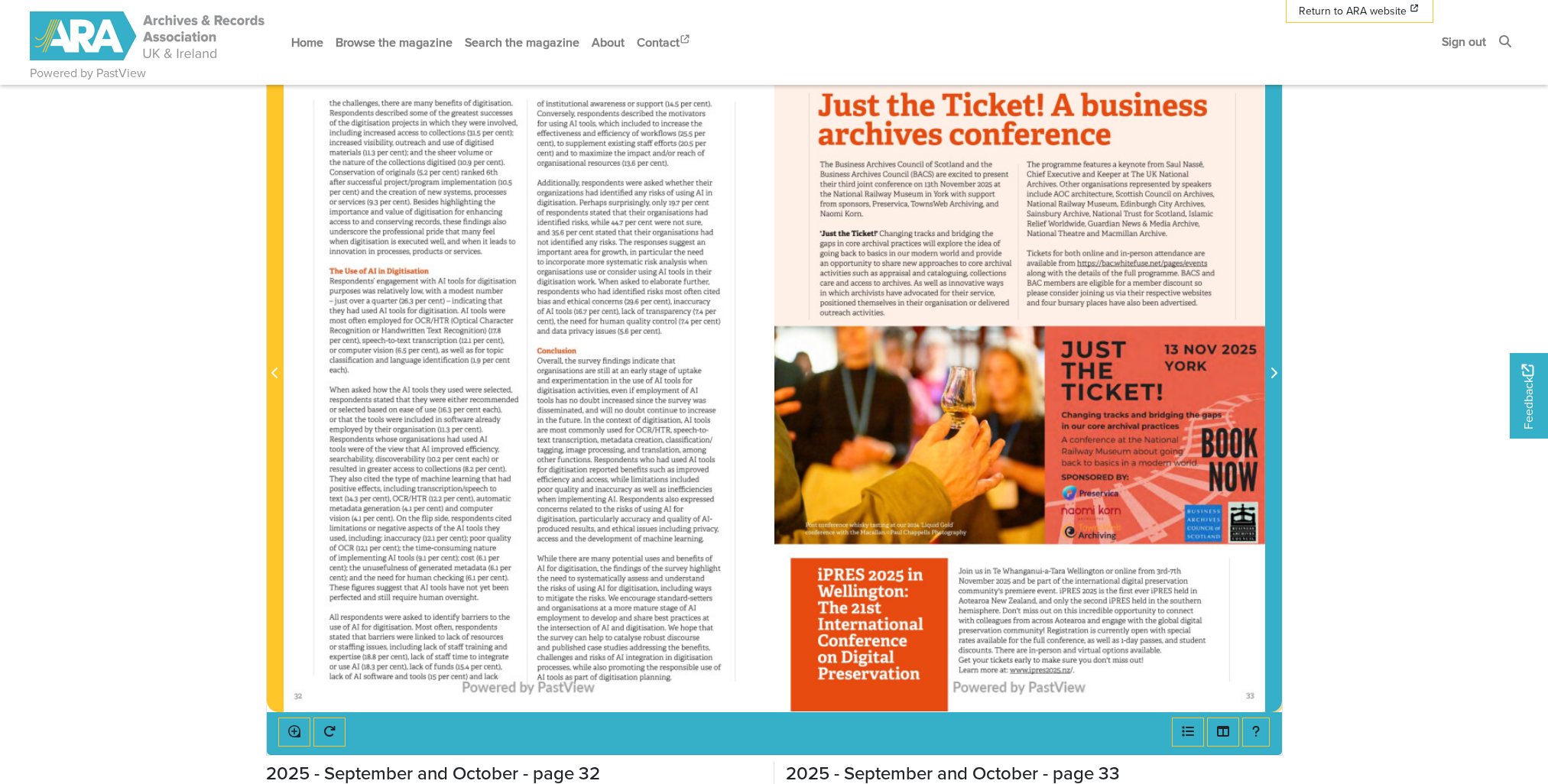
click at [1277, 368] on span "Next Page" at bounding box center [1274, 373] width 15 height 18
